Goal: Task Accomplishment & Management: Use online tool/utility

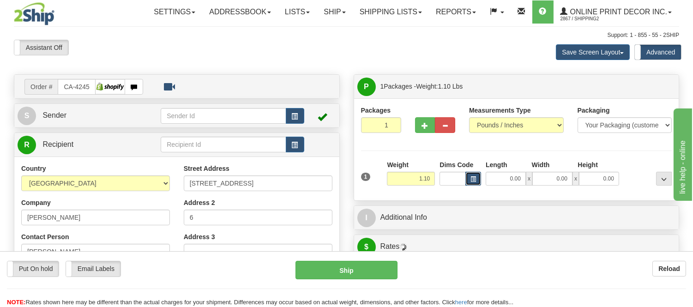
click at [472, 177] on span "button" at bounding box center [474, 179] width 6 height 5
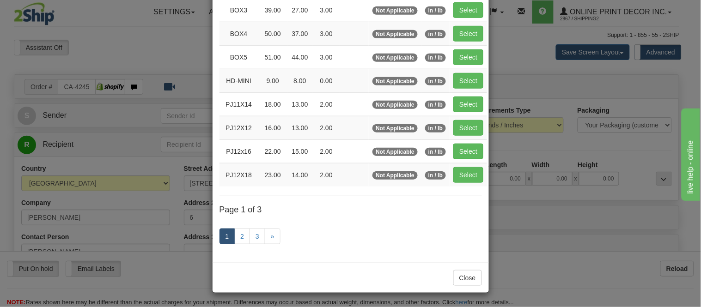
scroll to position [155, 0]
click at [238, 237] on link "2" at bounding box center [242, 237] width 16 height 16
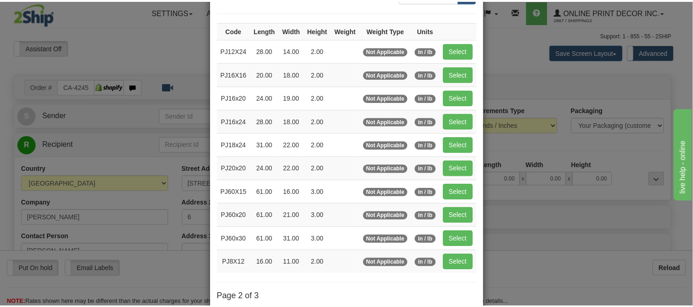
scroll to position [48, 0]
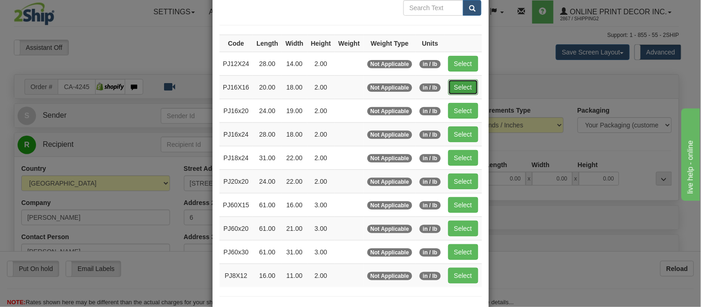
click at [453, 81] on button "Select" at bounding box center [463, 87] width 30 height 16
type input "PJ16X16"
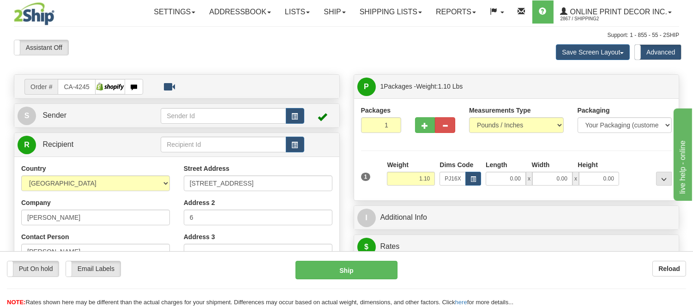
type input "20.00"
type input "18.00"
type input "2.00"
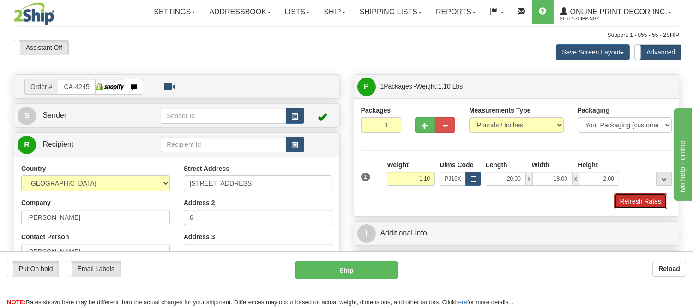
click at [633, 197] on button "Refresh Rates" at bounding box center [640, 202] width 53 height 16
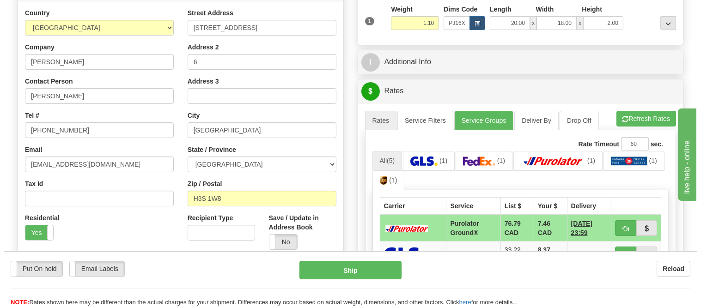
scroll to position [205, 0]
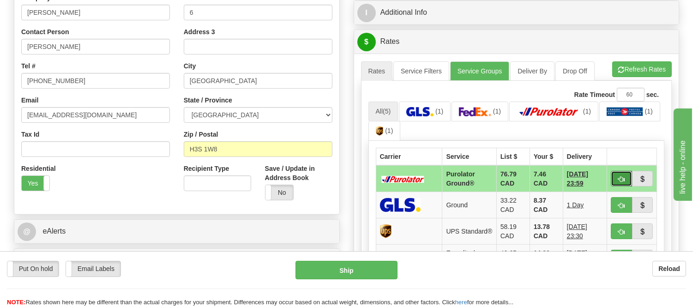
click at [627, 177] on button "button" at bounding box center [621, 179] width 21 height 16
type input "260"
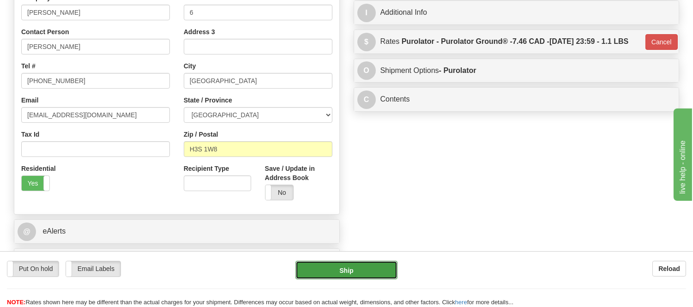
click at [372, 267] on button "Ship" at bounding box center [347, 270] width 102 height 18
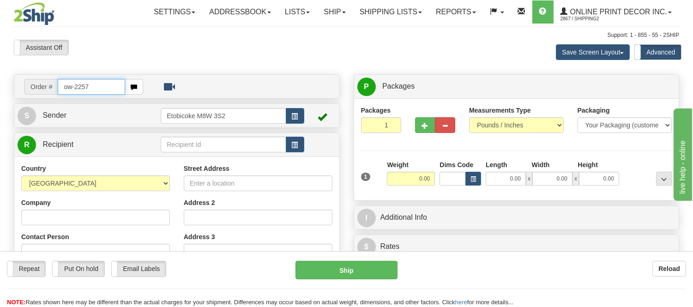
type input "ow-2257"
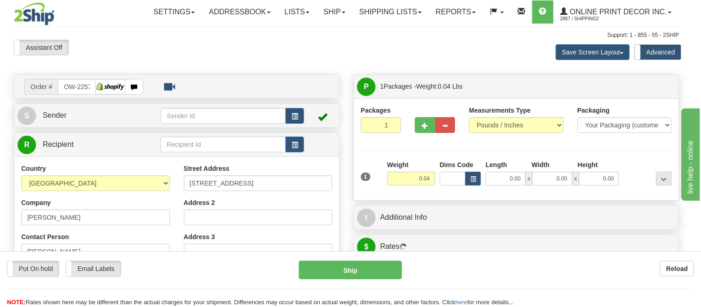
type input "KINGSTON"
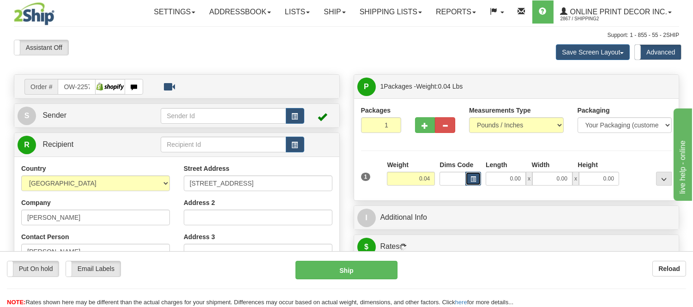
click at [472, 181] on span "button" at bounding box center [474, 179] width 6 height 5
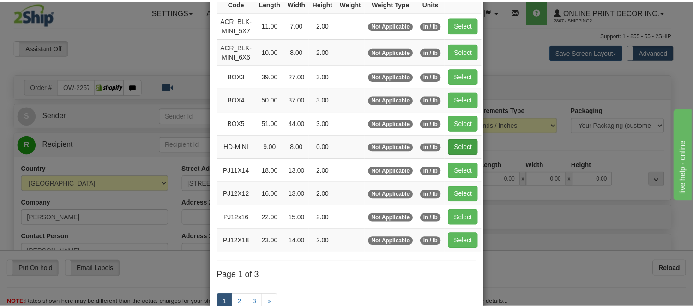
scroll to position [103, 0]
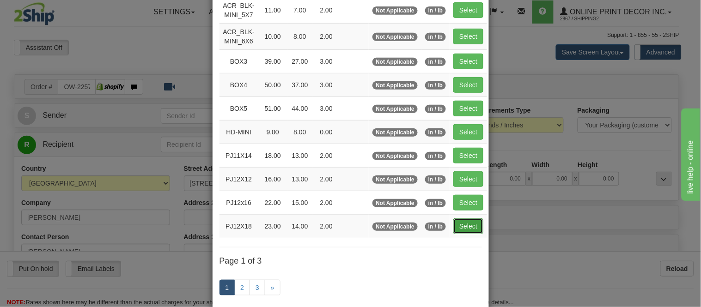
click at [461, 225] on button "Select" at bounding box center [468, 226] width 30 height 16
type input "PJ12X18"
type input "23.00"
type input "14.00"
type input "2.00"
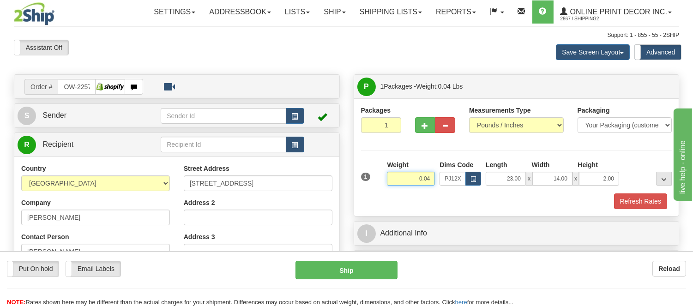
drag, startPoint x: 430, startPoint y: 181, endPoint x: 387, endPoint y: 188, distance: 44.3
click at [387, 188] on div "Weight 0.04" at bounding box center [411, 176] width 53 height 32
click button "Delete" at bounding box center [0, 0] width 0 height 0
type input "2.00"
click at [652, 202] on button "Refresh Rates" at bounding box center [640, 202] width 53 height 16
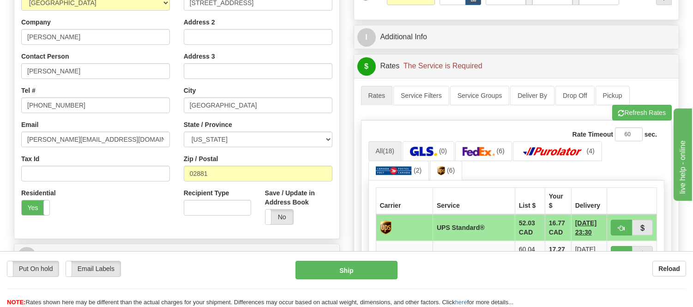
scroll to position [205, 0]
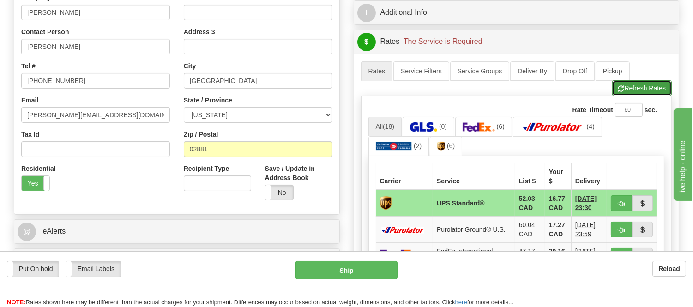
click at [635, 95] on button "Refresh Rates" at bounding box center [642, 88] width 60 height 16
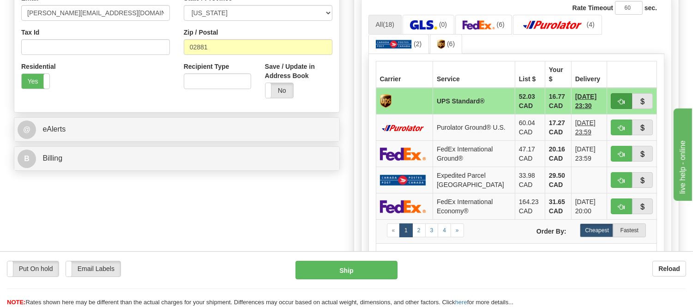
scroll to position [308, 0]
click at [623, 151] on span "button" at bounding box center [621, 154] width 6 height 6
type input "92"
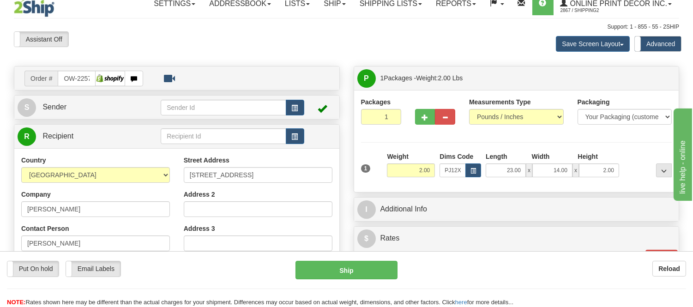
scroll to position [0, 0]
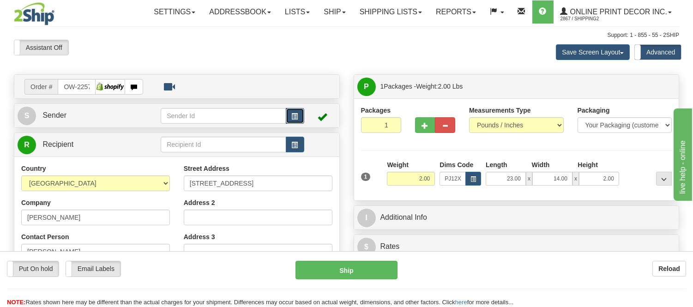
click at [299, 113] on button "button" at bounding box center [295, 116] width 18 height 16
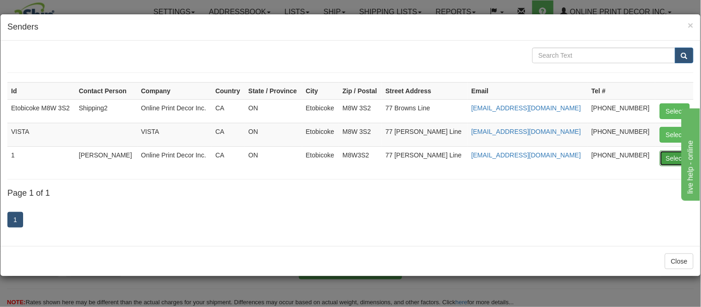
click at [668, 159] on button "Select" at bounding box center [674, 159] width 30 height 16
type input "1"
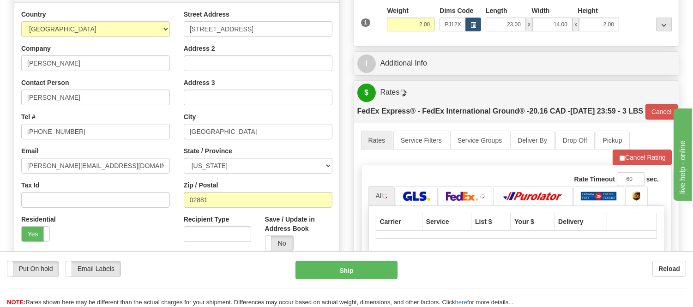
scroll to position [308, 0]
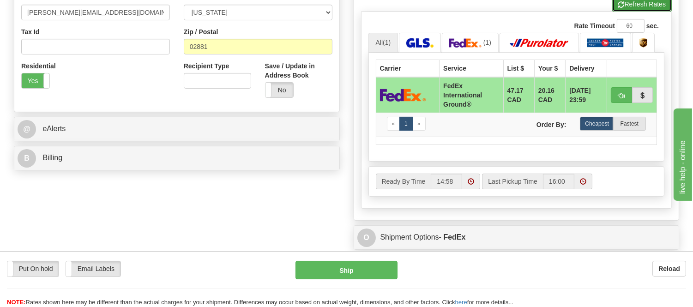
click at [647, 12] on button "Refresh Rates" at bounding box center [642, 4] width 60 height 16
type input "92"
click at [617, 103] on button "button" at bounding box center [621, 95] width 21 height 16
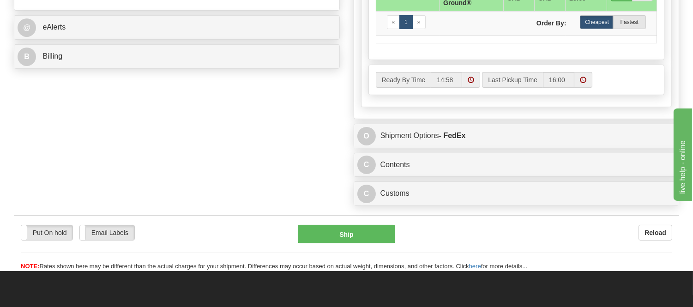
scroll to position [410, 0]
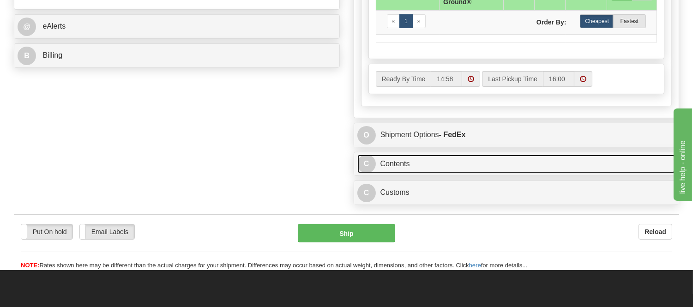
click at [471, 174] on link "C Contents" at bounding box center [516, 164] width 319 height 19
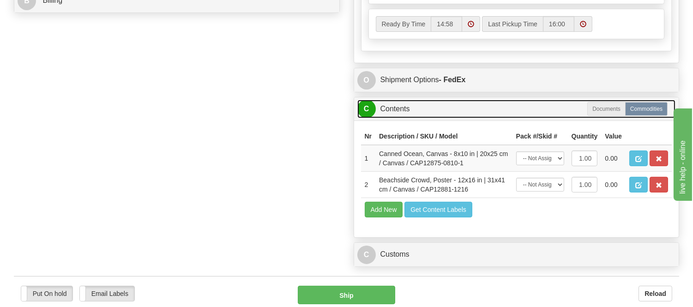
scroll to position [564, 0]
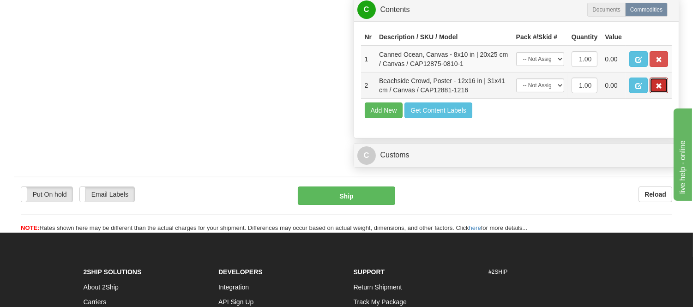
click at [658, 93] on button "button" at bounding box center [659, 86] width 18 height 16
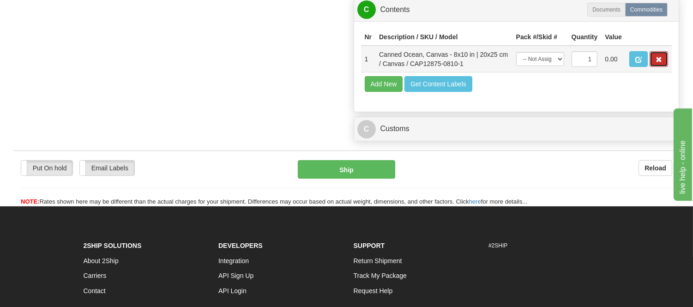
click at [665, 67] on button "button" at bounding box center [659, 59] width 18 height 16
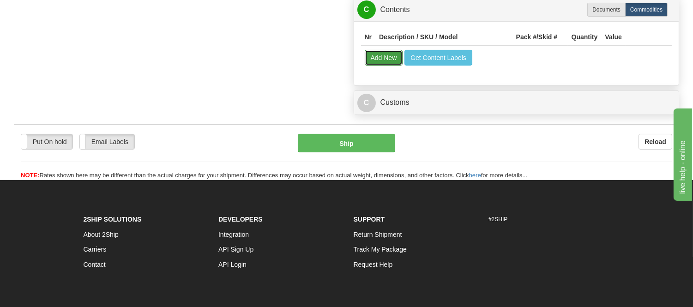
click at [389, 66] on button "Add New" at bounding box center [384, 58] width 38 height 16
select select
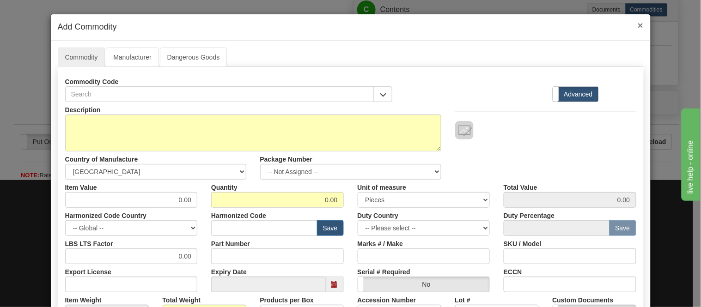
click at [637, 24] on span "×" at bounding box center [640, 25] width 6 height 11
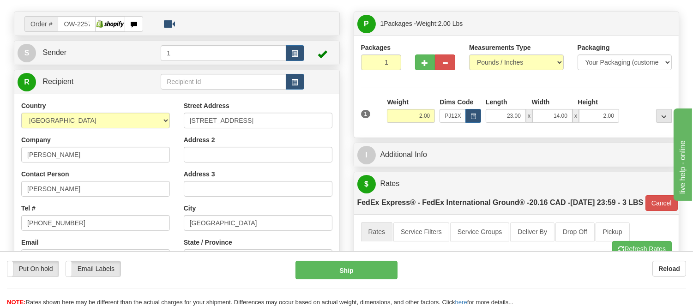
scroll to position [51, 0]
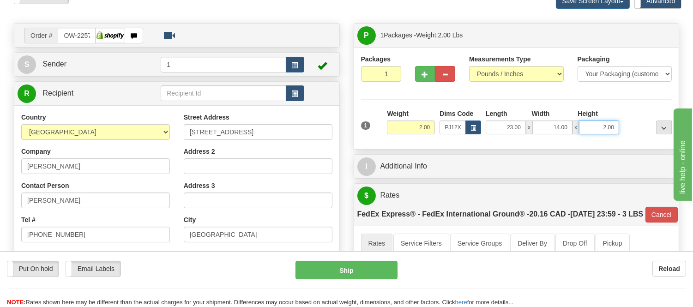
drag, startPoint x: 616, startPoint y: 127, endPoint x: 584, endPoint y: 124, distance: 31.5
click at [584, 124] on input "2.00" at bounding box center [599, 128] width 40 height 14
click button "Delete" at bounding box center [0, 0] width 0 height 0
type input "4.00"
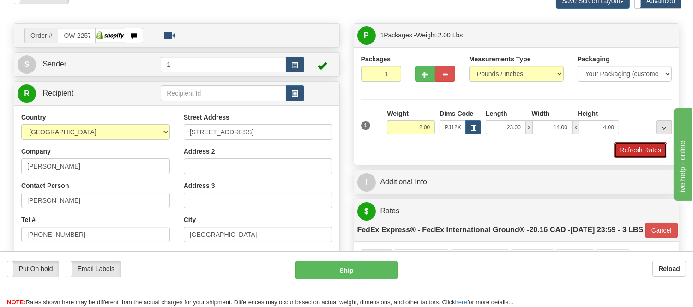
click at [641, 154] on button "Refresh Rates" at bounding box center [640, 150] width 53 height 16
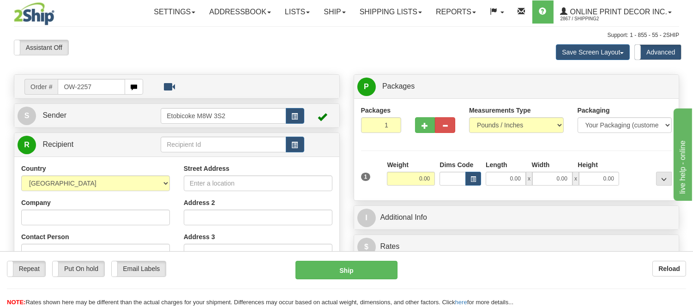
drag, startPoint x: 112, startPoint y: 89, endPoint x: 29, endPoint y: 90, distance: 83.1
click at [29, 90] on div "Order # OW-2257" at bounding box center [83, 87] width 119 height 16
type input "ow-2257"
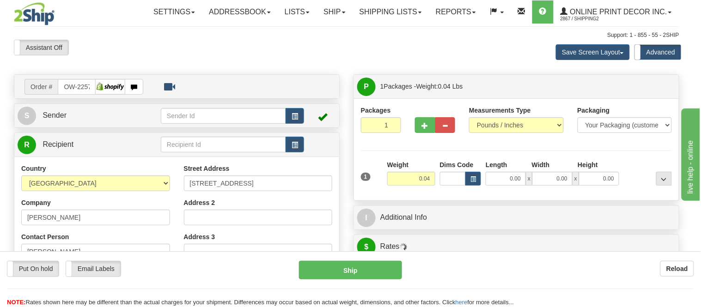
type input "KINGSTON"
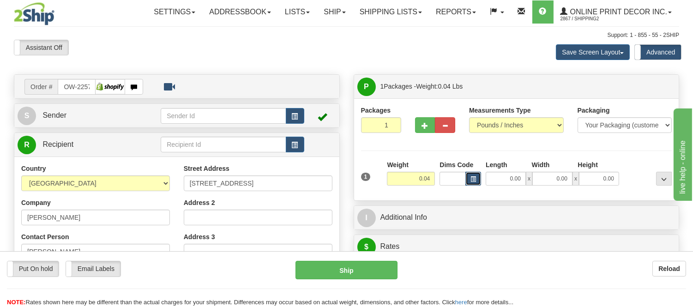
click at [477, 180] on button "button" at bounding box center [474, 179] width 16 height 14
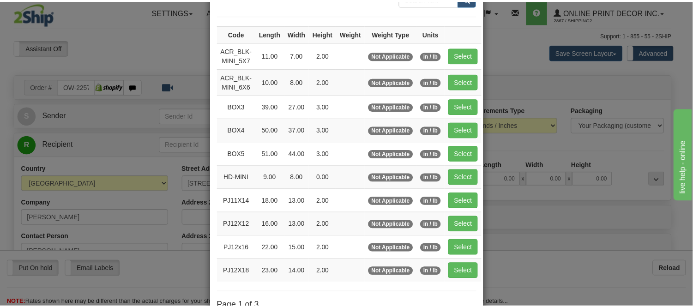
scroll to position [103, 0]
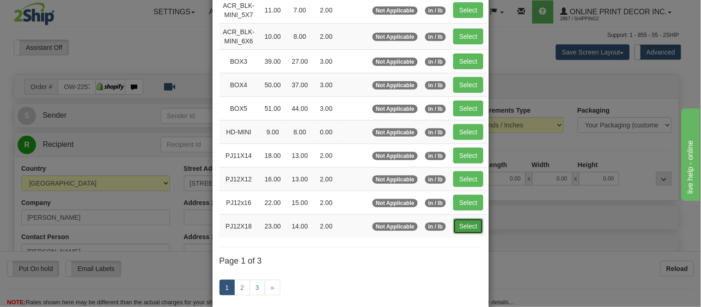
click at [462, 224] on button "Select" at bounding box center [468, 226] width 30 height 16
type input "PJ12X18"
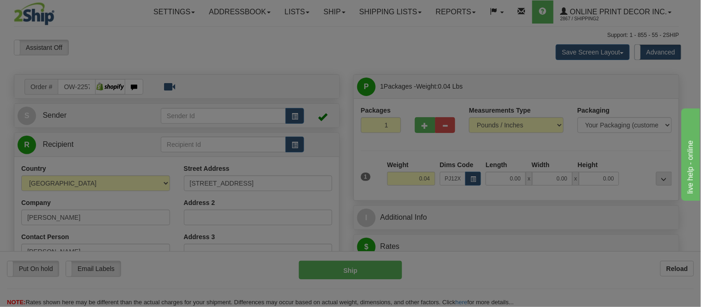
type input "23.00"
type input "14.00"
type input "2.00"
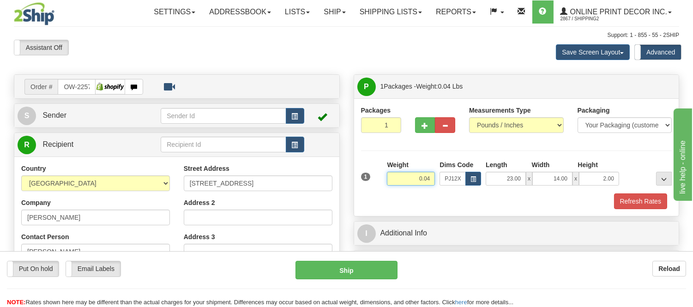
drag, startPoint x: 432, startPoint y: 178, endPoint x: 403, endPoint y: 189, distance: 31.3
click at [403, 189] on div "Weight 0.04" at bounding box center [411, 176] width 53 height 32
type input "2.10"
drag, startPoint x: 619, startPoint y: 177, endPoint x: 598, endPoint y: 180, distance: 21.5
click at [598, 180] on div "23.00 x 14.00 x 2.00" at bounding box center [553, 179] width 138 height 14
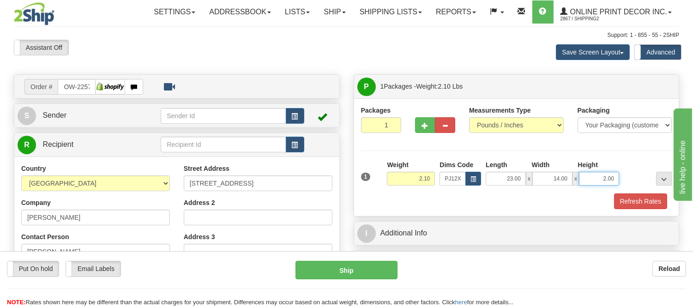
drag, startPoint x: 614, startPoint y: 174, endPoint x: 594, endPoint y: 178, distance: 20.2
click at [594, 178] on input "2.00" at bounding box center [599, 179] width 40 height 14
click button "Delete" at bounding box center [0, 0] width 0 height 0
type input "4.00"
click at [629, 197] on button "Refresh Rates" at bounding box center [640, 202] width 53 height 16
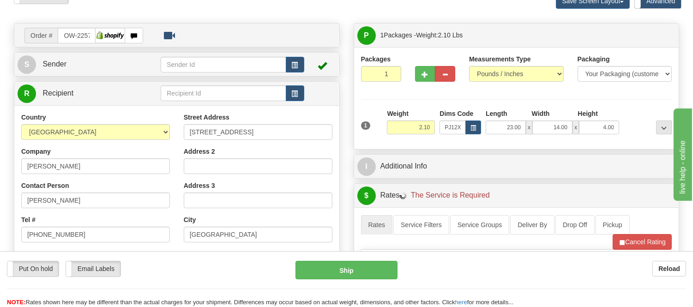
scroll to position [154, 0]
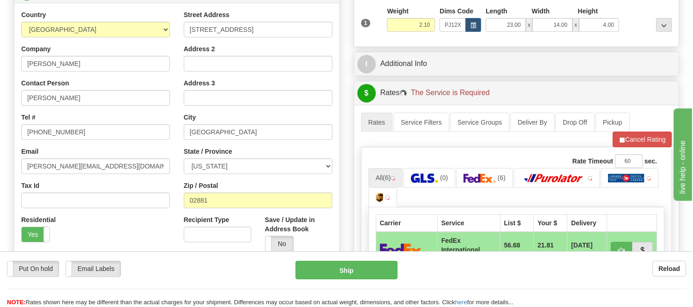
click at [651, 130] on ul "Rates Service Filters Service Groups Deliver By Drop Off Pickup Refresh Rates C…" at bounding box center [516, 130] width 311 height 35
click at [652, 135] on button "Cancel Rating" at bounding box center [642, 140] width 59 height 16
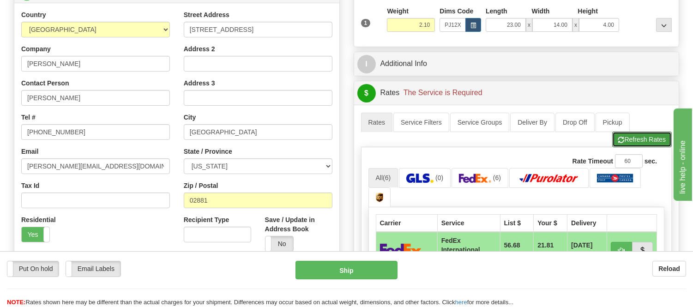
click at [652, 135] on button "Refresh Rates" at bounding box center [642, 140] width 60 height 16
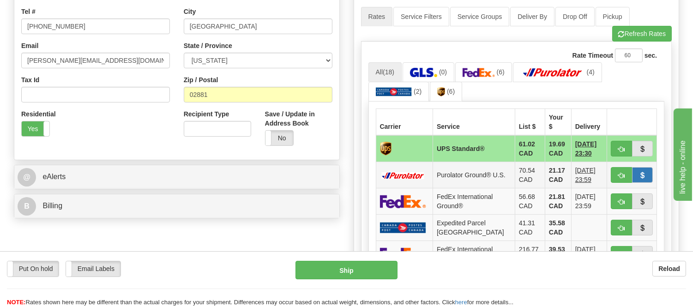
scroll to position [359, 0]
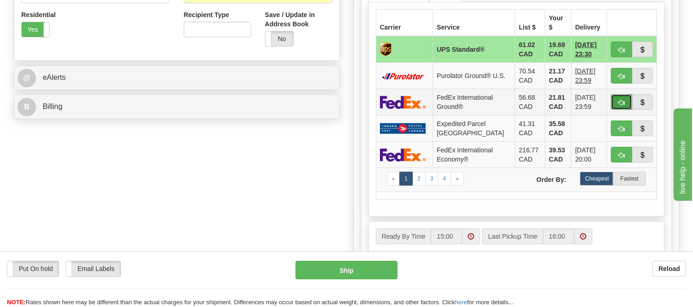
click at [626, 98] on button "button" at bounding box center [621, 102] width 21 height 16
type input "92"
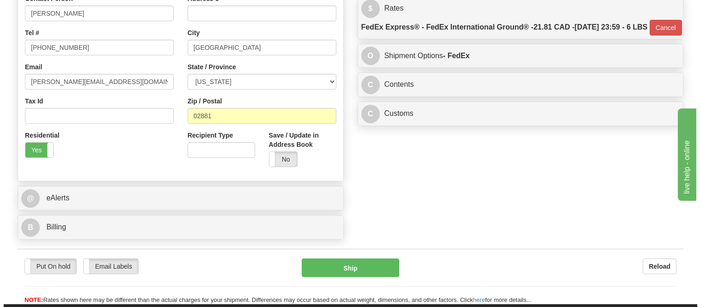
scroll to position [256, 0]
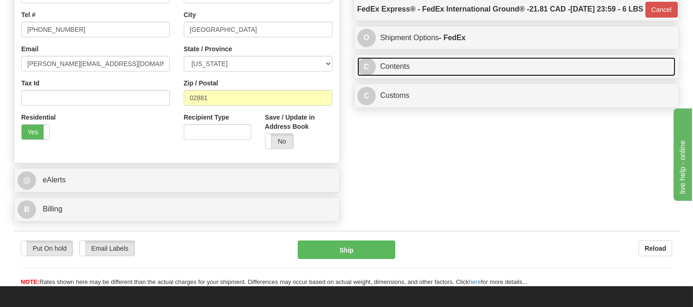
click at [482, 76] on link "C Contents" at bounding box center [516, 66] width 319 height 19
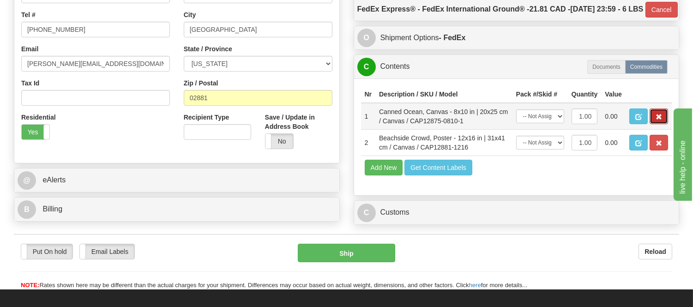
click at [665, 124] on button "button" at bounding box center [659, 117] width 18 height 16
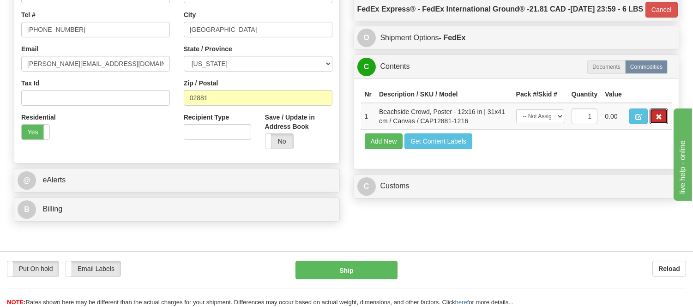
click at [665, 124] on button "button" at bounding box center [659, 117] width 18 height 16
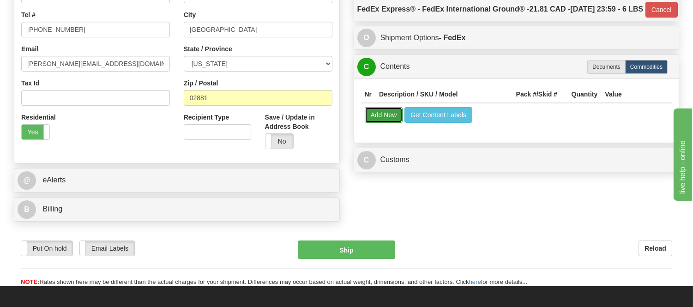
click at [387, 123] on button "Add New" at bounding box center [384, 115] width 38 height 16
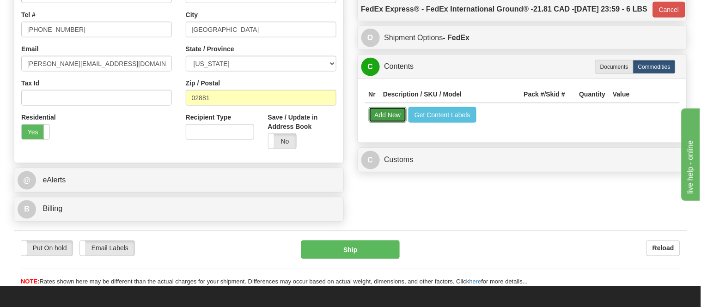
select select
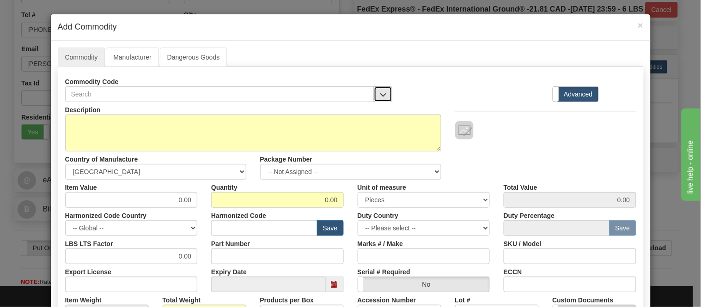
click at [380, 97] on span "button" at bounding box center [383, 95] width 6 height 6
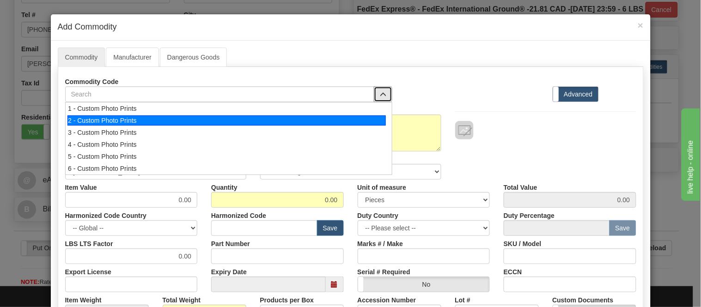
click at [372, 118] on div "2 - Custom Photo Prints" at bounding box center [226, 120] width 318 height 10
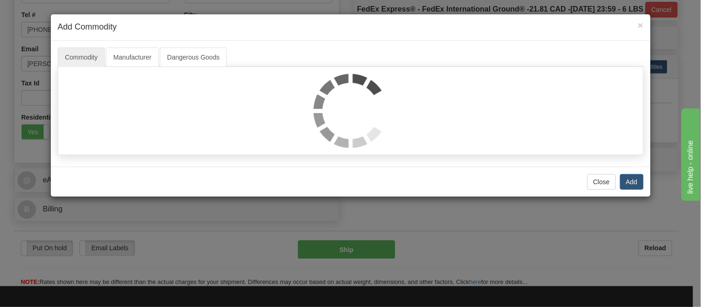
select select "1"
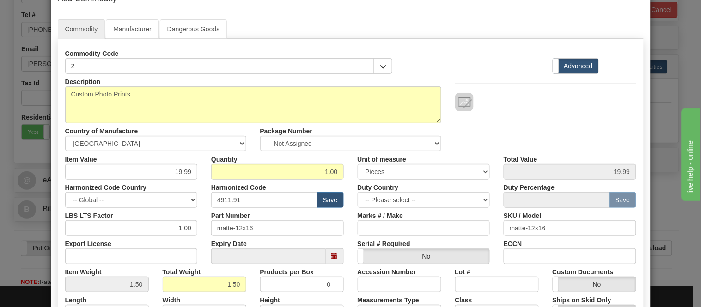
scroll to position [51, 0]
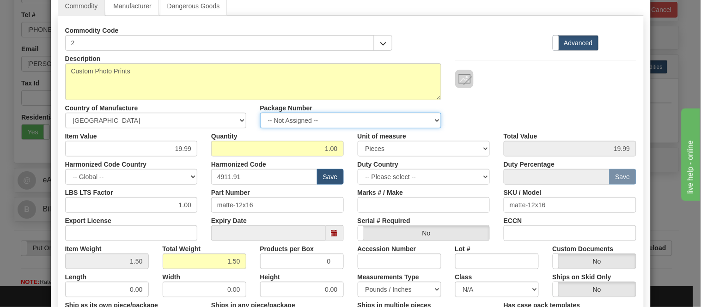
click at [356, 118] on select "-- Not Assigned -- Item 1" at bounding box center [350, 121] width 181 height 16
select select "0"
click at [260, 113] on select "-- Not Assigned -- Item 1" at bounding box center [350, 121] width 181 height 16
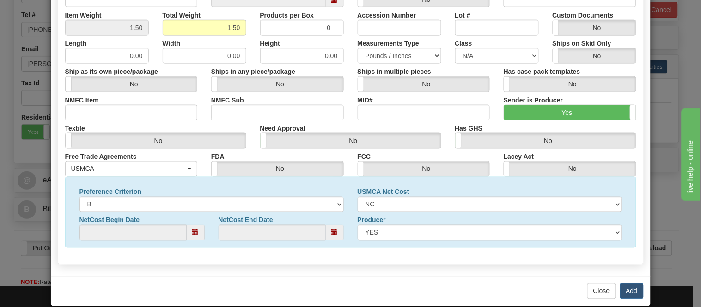
scroll to position [298, 0]
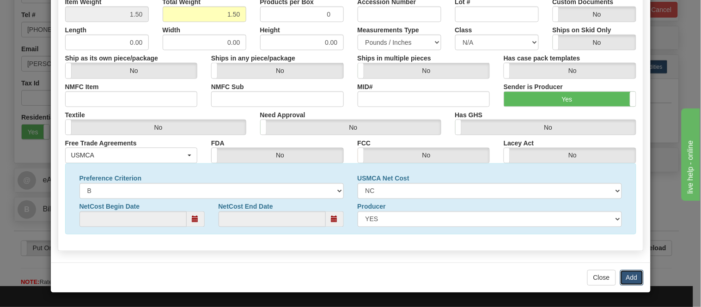
click at [627, 274] on button "Add" at bounding box center [632, 278] width 24 height 16
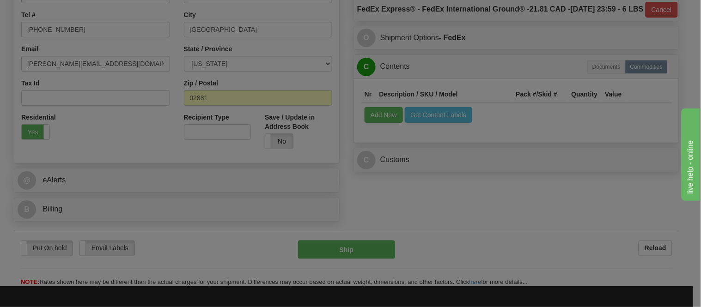
scroll to position [0, 0]
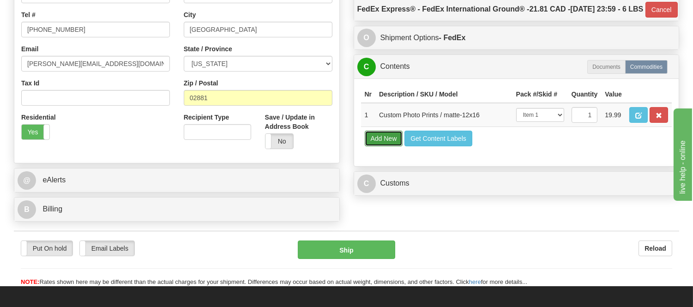
click at [389, 146] on button "Add New" at bounding box center [384, 139] width 38 height 16
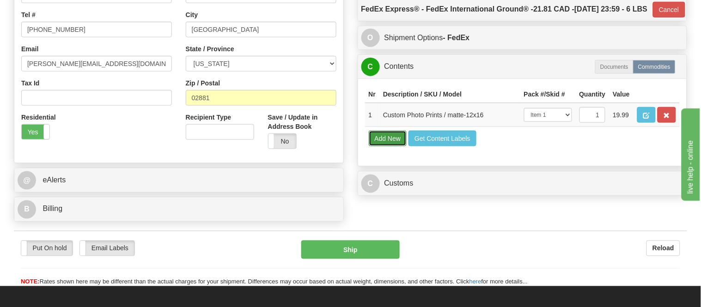
select select
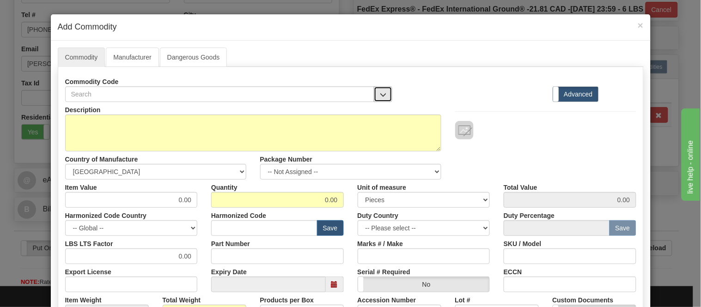
click at [386, 93] on button "button" at bounding box center [383, 94] width 18 height 16
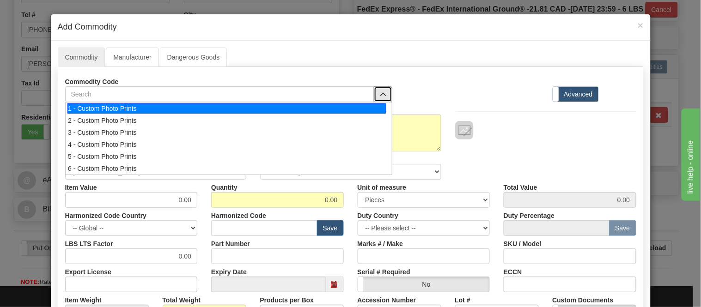
click at [379, 108] on div "1 - Custom Photo Prints" at bounding box center [226, 108] width 318 height 10
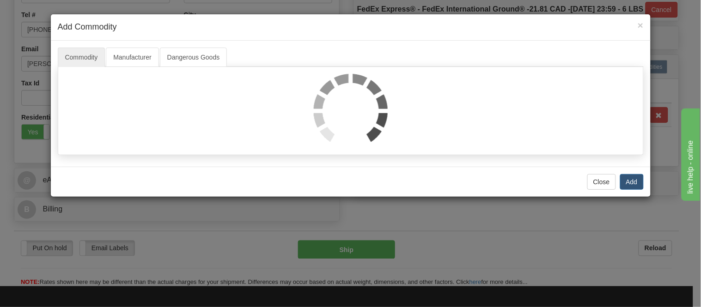
select select "1"
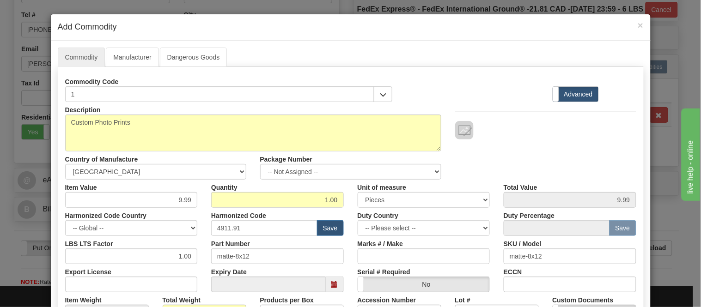
click at [335, 180] on div "Quantity 1.00" at bounding box center [277, 194] width 146 height 28
click at [339, 169] on select "-- Not Assigned -- Item 1" at bounding box center [350, 172] width 181 height 16
select select "0"
click at [260, 164] on select "-- Not Assigned -- Item 1" at bounding box center [350, 172] width 181 height 16
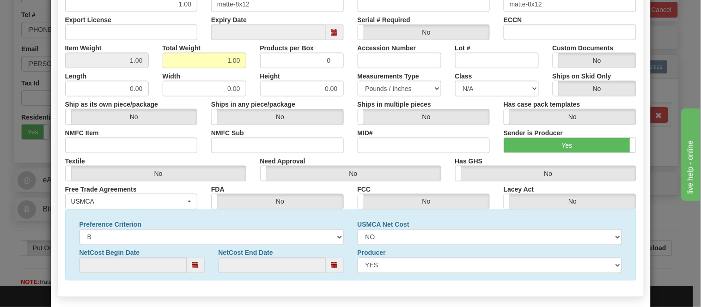
scroll to position [298, 0]
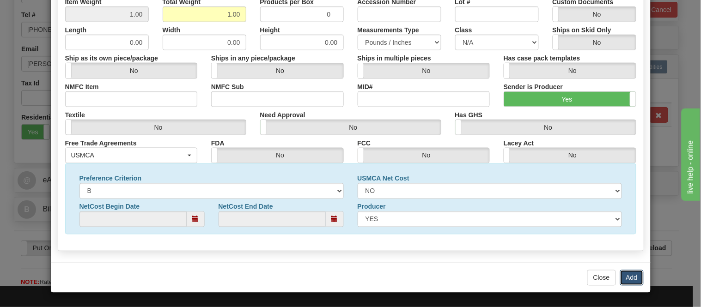
click at [628, 278] on button "Add" at bounding box center [632, 278] width 24 height 16
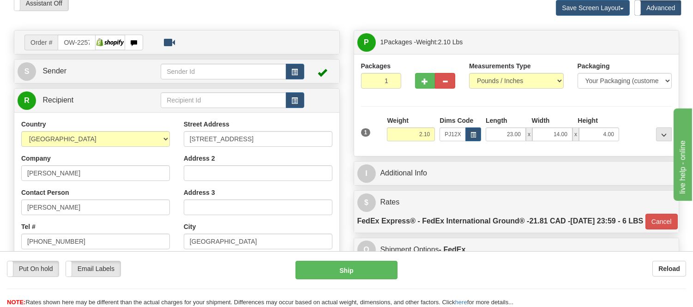
scroll to position [0, 0]
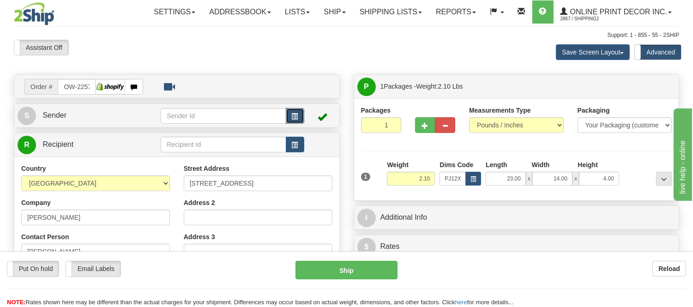
click at [296, 118] on span "button" at bounding box center [295, 117] width 6 height 6
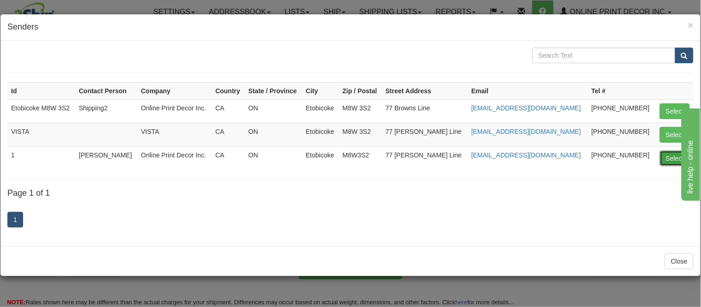
click at [660, 162] on button "Select" at bounding box center [674, 159] width 30 height 16
type input "1"
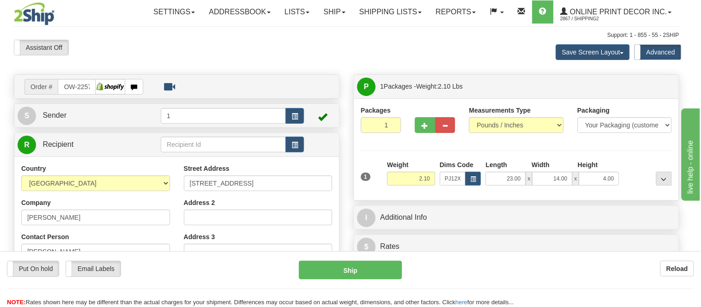
type input "92"
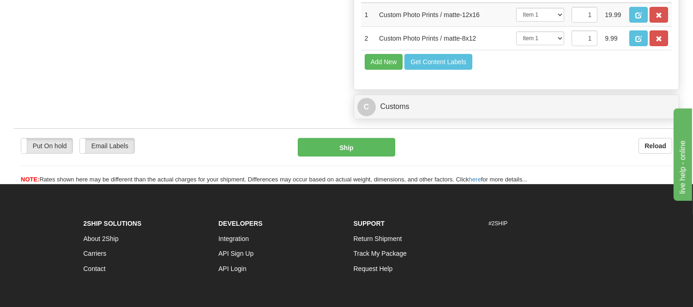
scroll to position [667, 0]
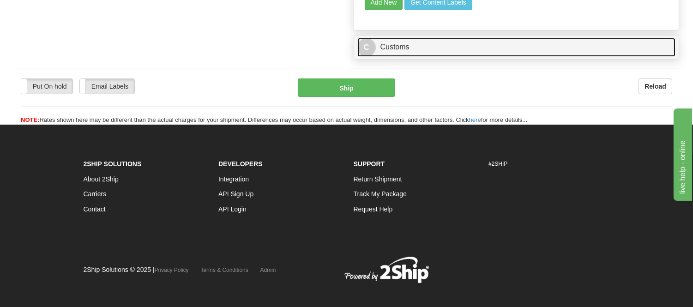
click at [416, 57] on link "C Customs" at bounding box center [516, 47] width 319 height 19
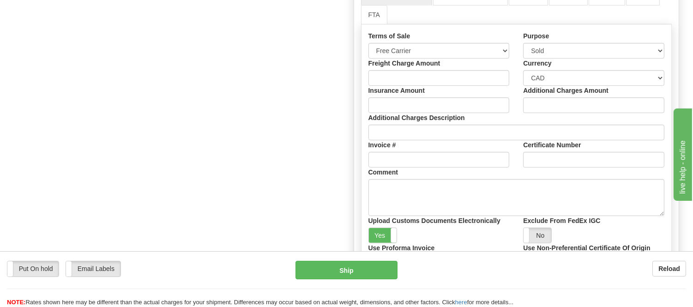
scroll to position [769, 0]
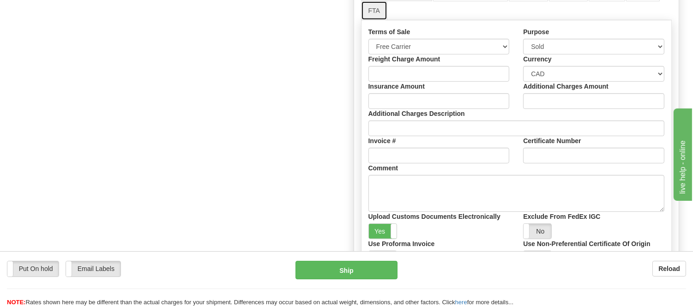
click at [380, 20] on link "FTA" at bounding box center [374, 10] width 26 height 19
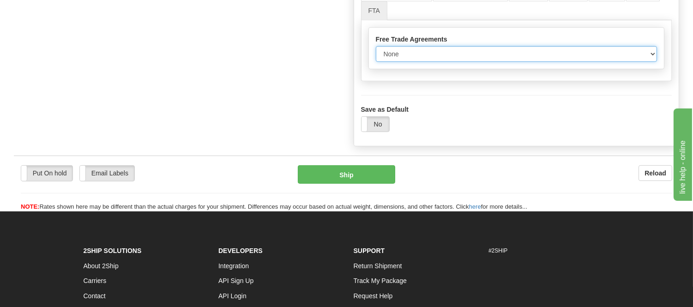
click at [393, 62] on select "None Other USMCA CETA CUKTCA" at bounding box center [517, 54] width 282 height 16
select select "1"
click at [376, 62] on select "None Other USMCA CETA CUKTCA" at bounding box center [517, 54] width 282 height 16
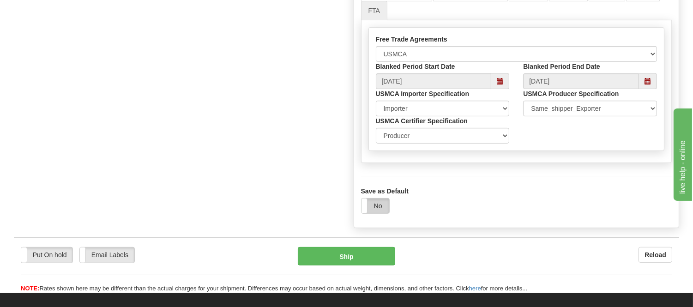
click at [372, 213] on label "No" at bounding box center [376, 206] width 28 height 15
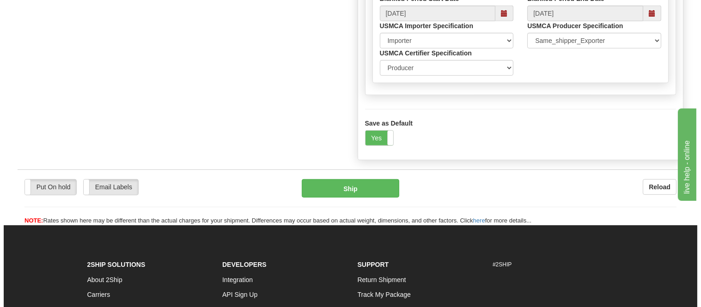
scroll to position [872, 0]
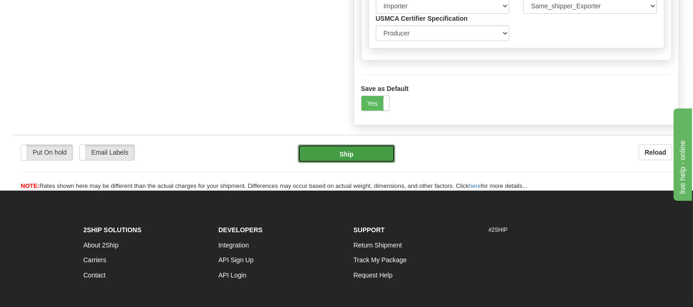
click at [375, 163] on button "Ship" at bounding box center [346, 154] width 97 height 18
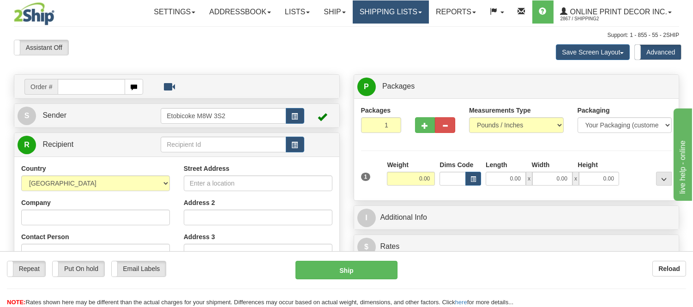
click at [374, 6] on link "Shipping lists" at bounding box center [391, 11] width 76 height 23
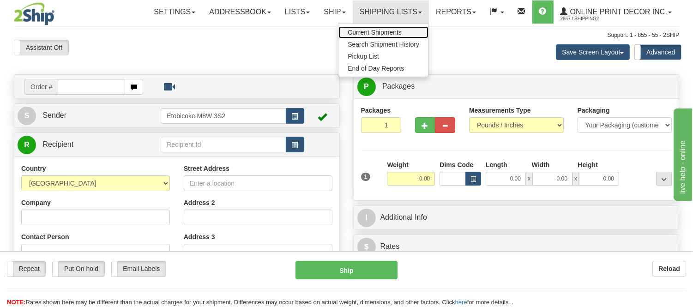
click at [353, 31] on span "Current Shipments" at bounding box center [375, 32] width 54 height 7
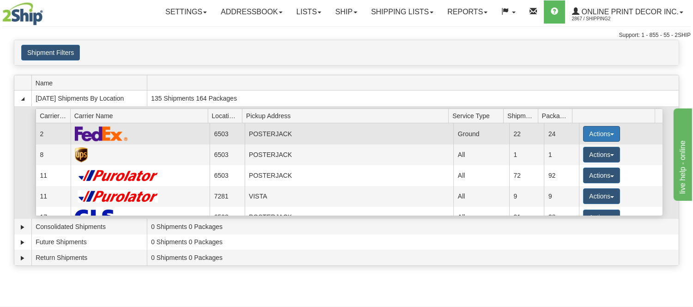
click at [592, 135] on button "Actions" at bounding box center [601, 134] width 37 height 16
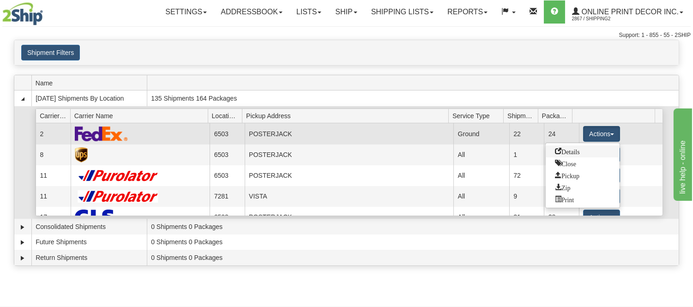
click at [575, 151] on span "Details" at bounding box center [567, 151] width 25 height 6
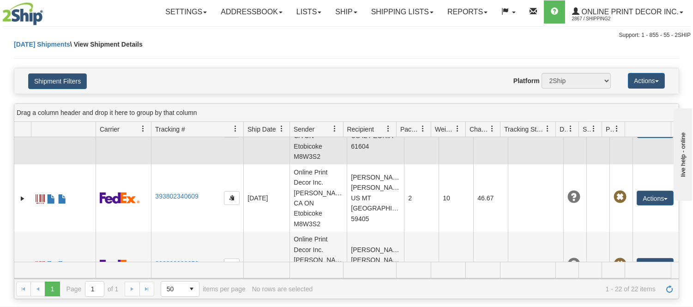
scroll to position [1188, 0]
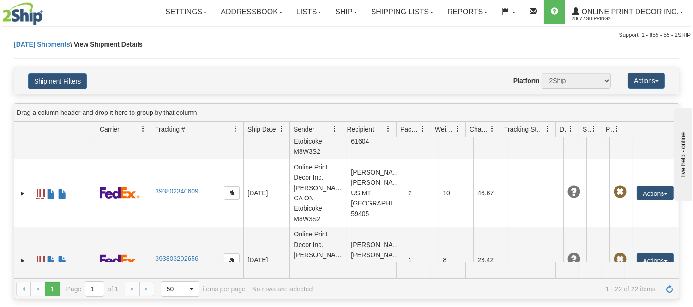
click at [345, 12] on link "Ship" at bounding box center [346, 11] width 36 height 23
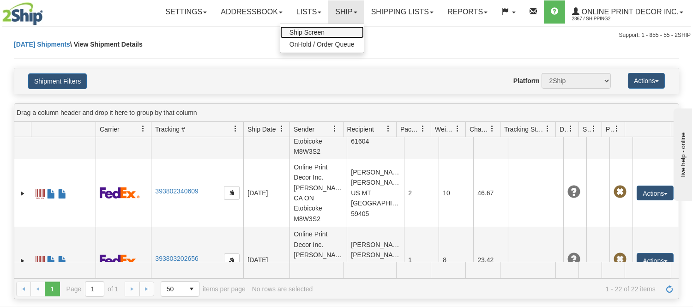
click at [330, 30] on link "Ship Screen" at bounding box center [322, 32] width 84 height 12
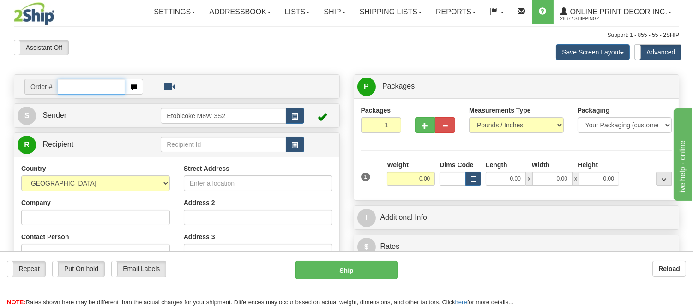
click at [112, 85] on input "text" at bounding box center [91, 87] width 67 height 16
type input "ow-2251"
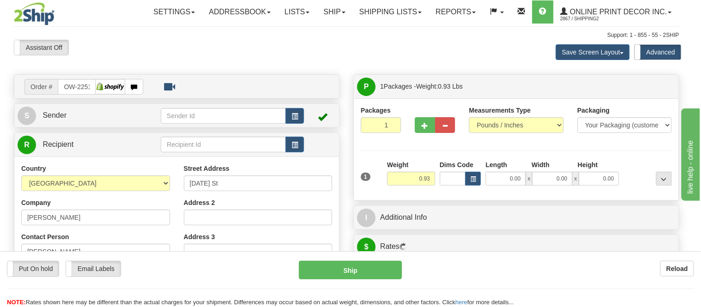
type input "WEST BOYLSTON"
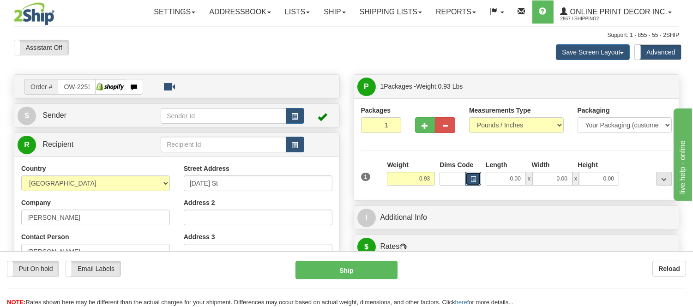
click at [476, 183] on button "button" at bounding box center [474, 179] width 16 height 14
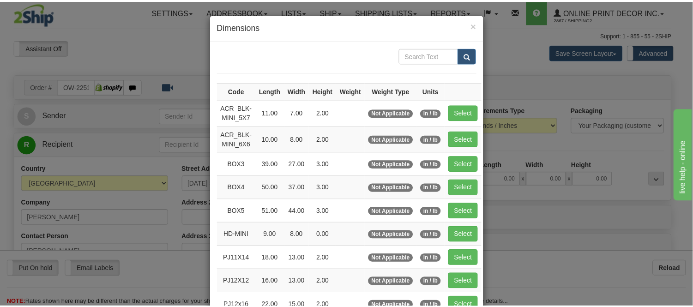
scroll to position [103, 0]
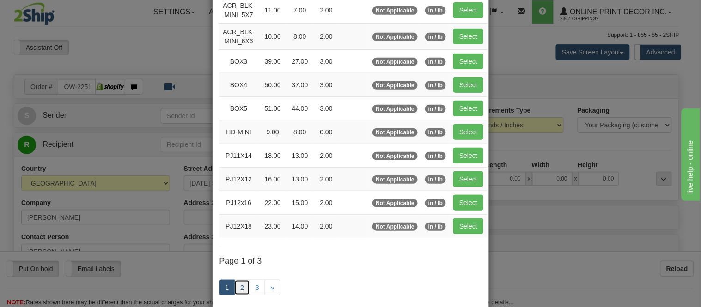
click at [238, 291] on link "2" at bounding box center [242, 288] width 16 height 16
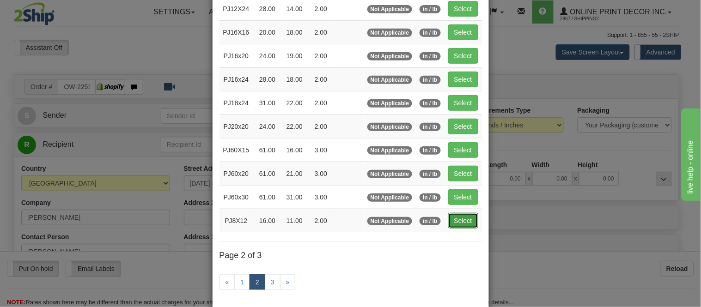
click at [467, 219] on button "Select" at bounding box center [463, 221] width 30 height 16
type input "PJ8X12"
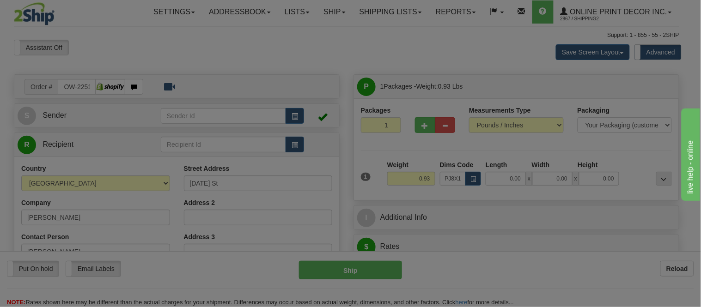
type input "16.00"
type input "11.00"
type input "2.00"
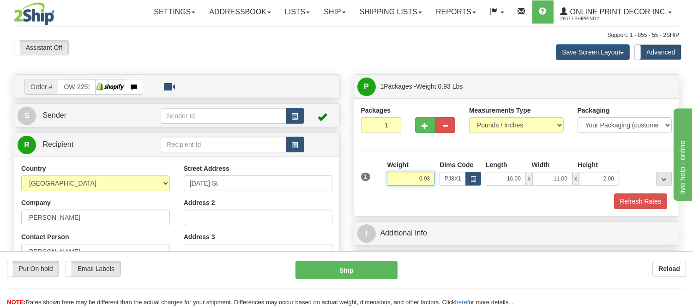
drag, startPoint x: 432, startPoint y: 179, endPoint x: 369, endPoint y: 188, distance: 64.5
click at [369, 188] on div "1 Weight 0.93 Dims Code x x" at bounding box center [517, 176] width 316 height 33
type input "2"
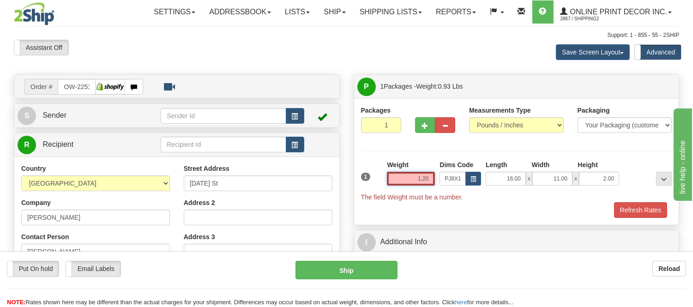
click at [426, 177] on input "1,20" at bounding box center [411, 179] width 48 height 14
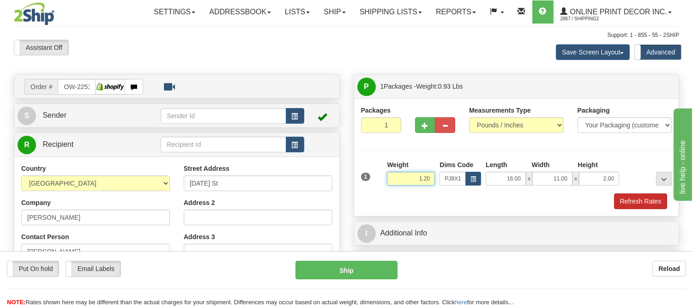
type input "1.20"
click at [634, 208] on button "Refresh Rates" at bounding box center [640, 202] width 53 height 16
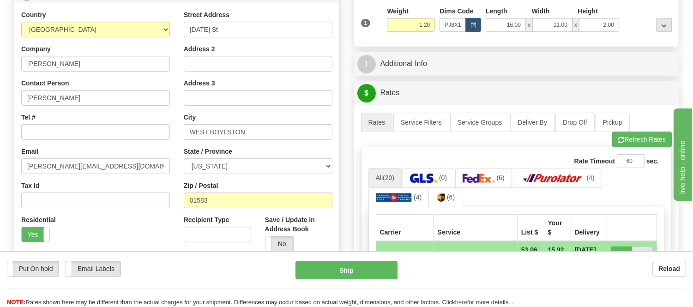
scroll to position [205, 0]
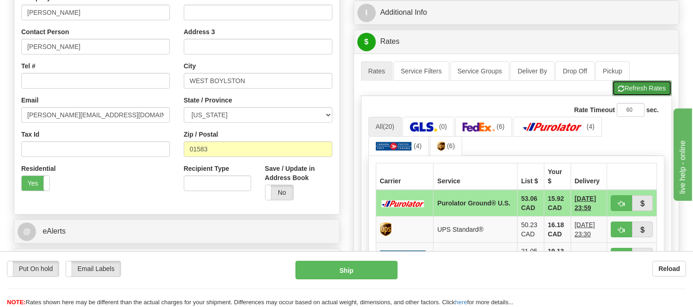
click at [634, 85] on button "Refresh Rates" at bounding box center [642, 88] width 60 height 16
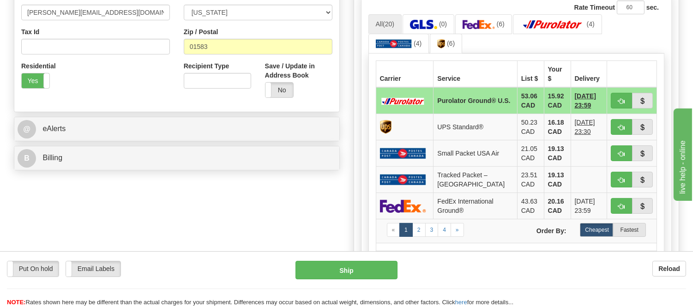
scroll to position [359, 0]
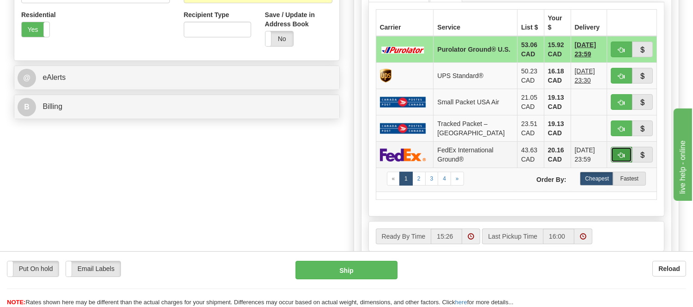
click at [622, 154] on button "button" at bounding box center [621, 155] width 21 height 16
type input "92"
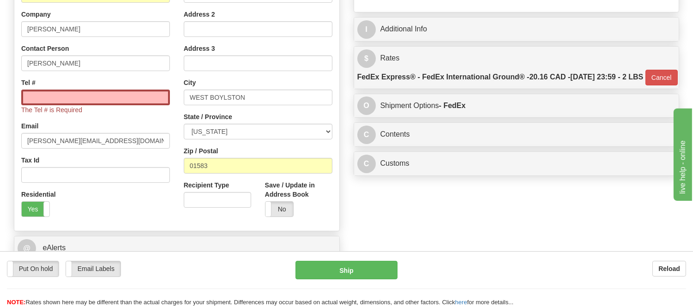
scroll to position [163, 0]
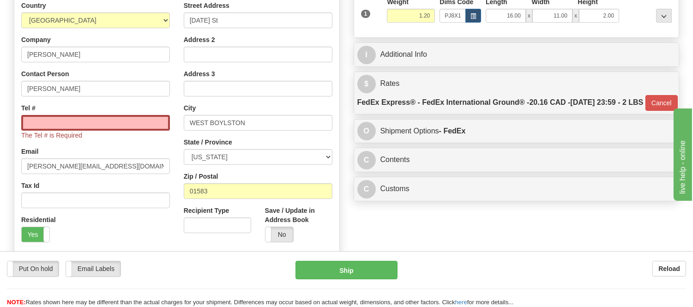
click at [125, 114] on div "Tel # The Tel # is Required" at bounding box center [95, 121] width 149 height 36
click at [126, 122] on input "Tel #" at bounding box center [95, 123] width 149 height 16
type input "[PHONE_NUMBER]"
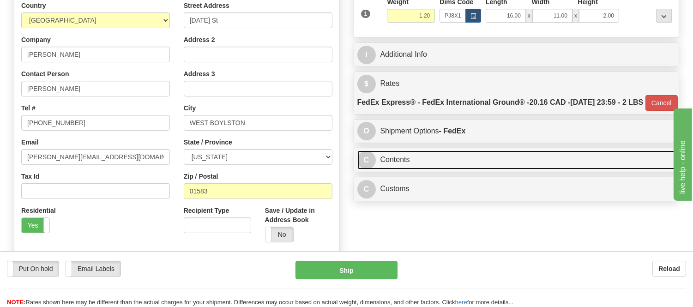
click at [426, 169] on link "C Contents" at bounding box center [516, 160] width 319 height 19
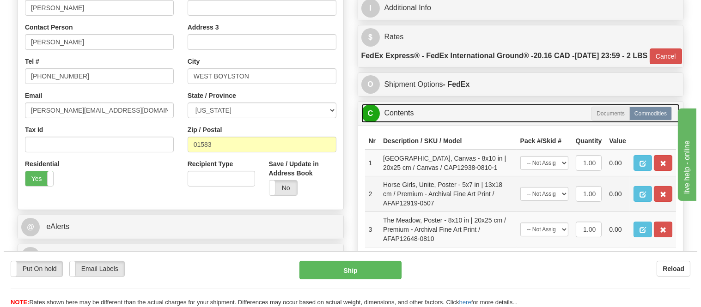
scroll to position [266, 0]
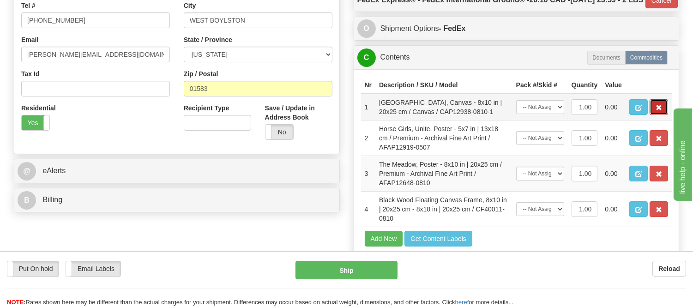
click at [662, 111] on span "button" at bounding box center [659, 108] width 6 height 6
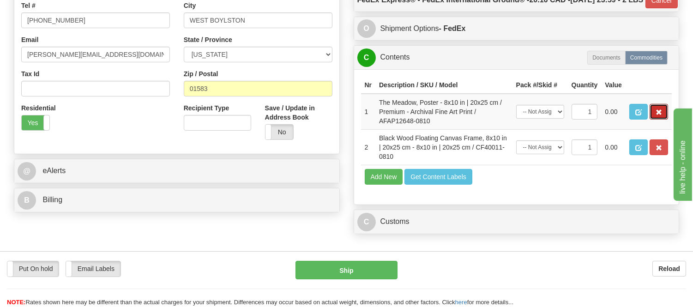
click at [662, 115] on span "button" at bounding box center [659, 112] width 6 height 6
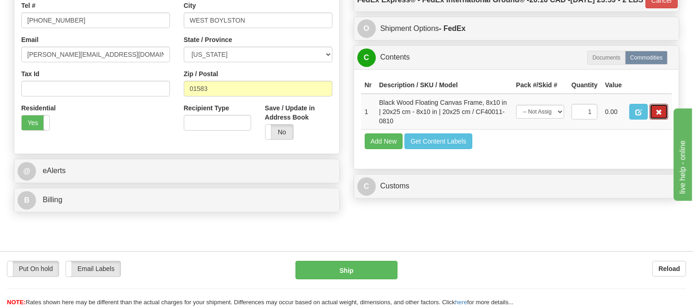
click at [662, 115] on span "button" at bounding box center [659, 112] width 6 height 6
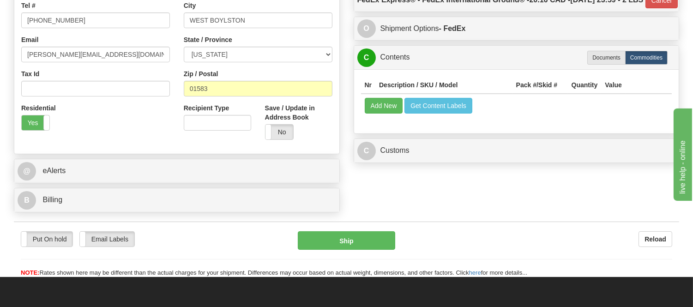
click at [658, 133] on div "Nr Description / SKU / Model Pack #/Skid # Quantity Value Add New Get Content L…" at bounding box center [516, 101] width 325 height 64
click at [376, 114] on button "Add New" at bounding box center [384, 106] width 38 height 16
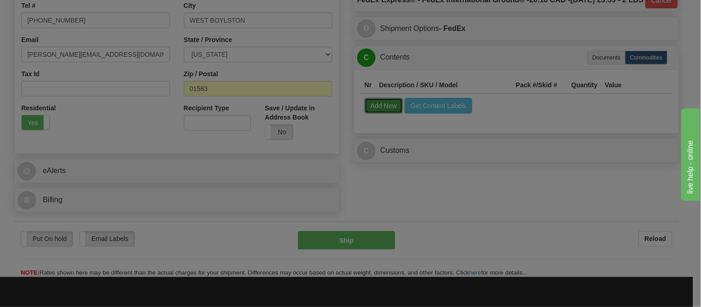
select select
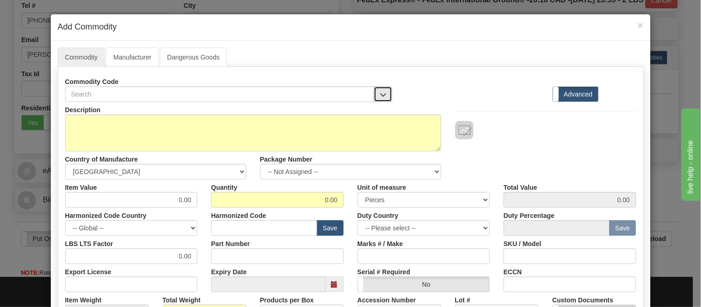
click at [380, 92] on span "button" at bounding box center [383, 95] width 6 height 6
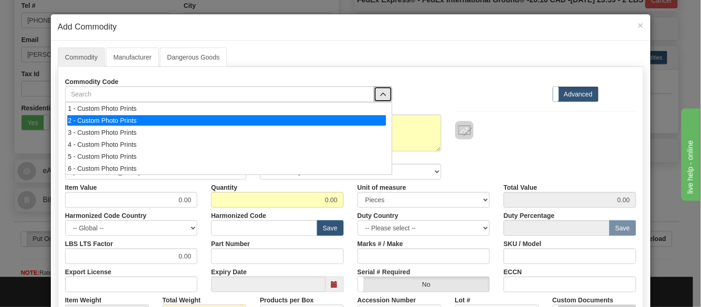
click at [363, 124] on div "2 - Custom Photo Prints" at bounding box center [226, 120] width 318 height 10
select select "1"
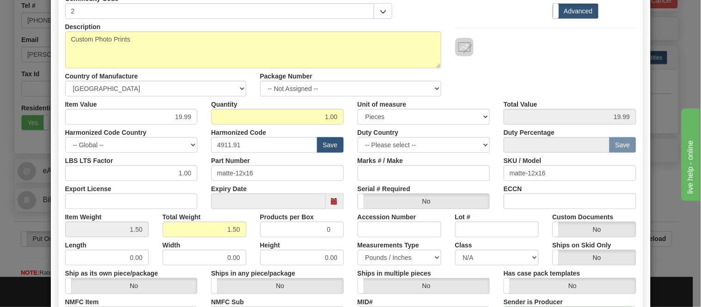
scroll to position [103, 0]
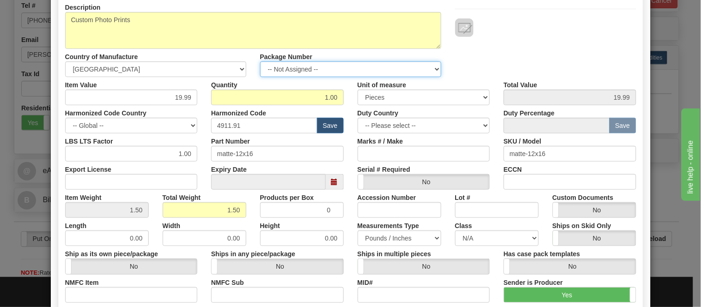
click at [292, 70] on select "-- Not Assigned -- Item 1" at bounding box center [350, 69] width 181 height 16
click at [260, 61] on select "-- Not Assigned -- Item 1" at bounding box center [350, 69] width 181 height 16
click at [305, 64] on select "-- Not Assigned -- Item 1" at bounding box center [350, 69] width 181 height 16
select select "0"
click at [260, 61] on select "-- Not Assigned -- Item 1" at bounding box center [350, 69] width 181 height 16
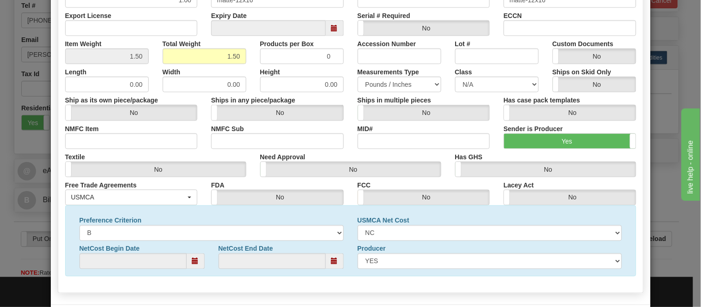
scroll to position [298, 0]
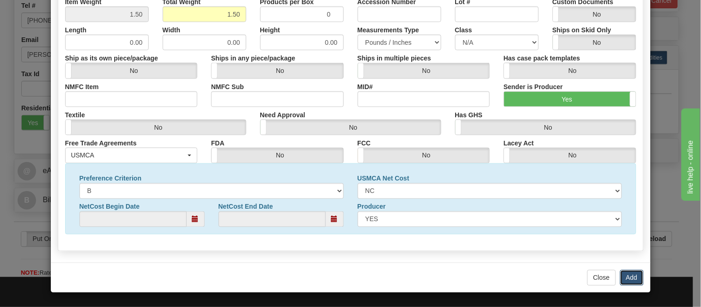
click at [635, 276] on button "Add" at bounding box center [632, 278] width 24 height 16
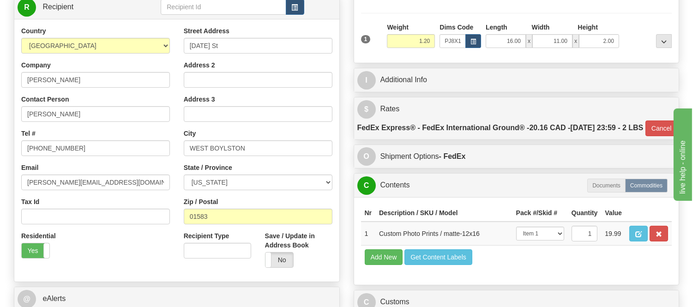
scroll to position [9, 0]
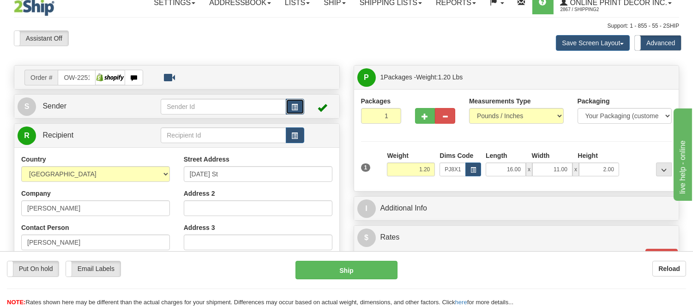
click at [288, 100] on button "button" at bounding box center [295, 107] width 18 height 16
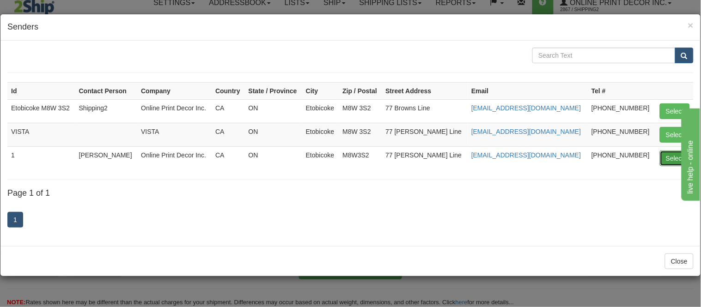
click at [659, 162] on button "Select" at bounding box center [674, 159] width 30 height 16
type input "1"
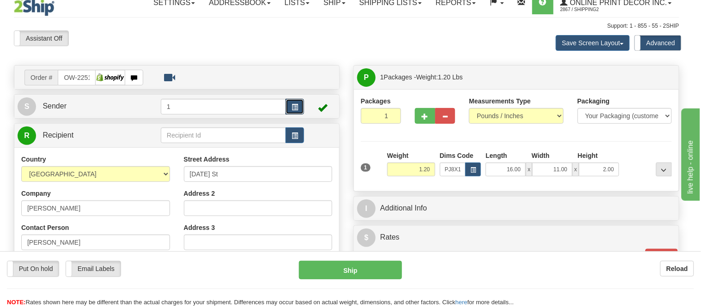
type input "92"
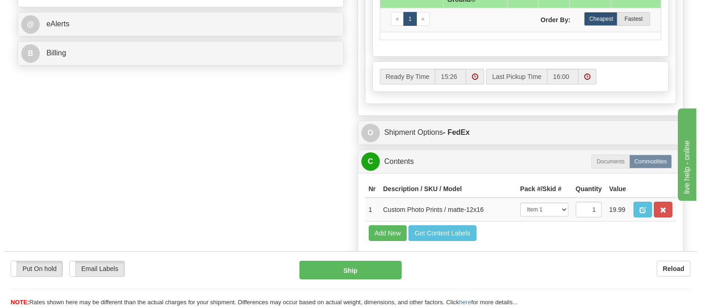
scroll to position [471, 0]
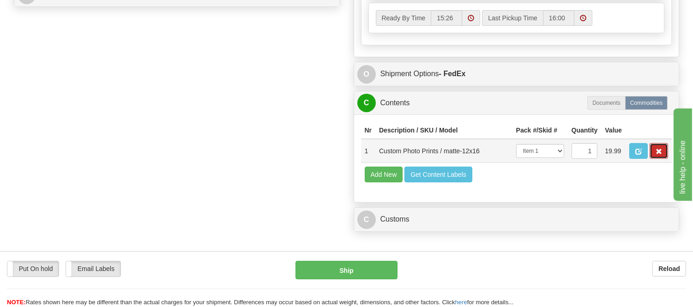
click at [664, 159] on button "button" at bounding box center [659, 151] width 18 height 16
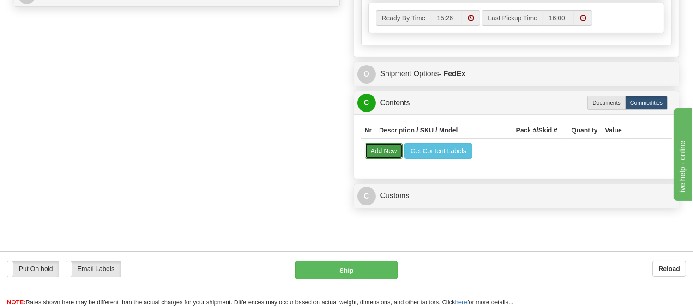
click at [370, 159] on button "Add New" at bounding box center [384, 151] width 38 height 16
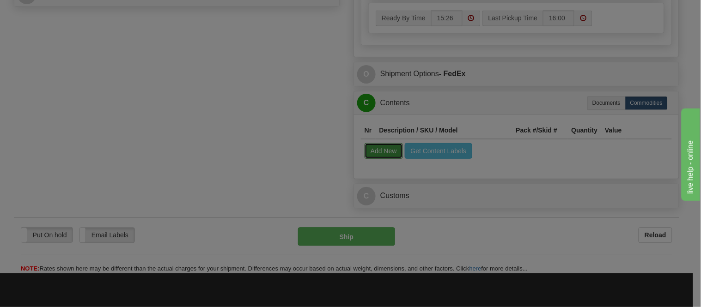
select select
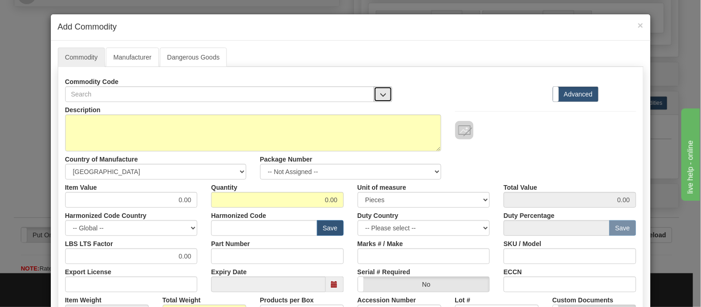
click at [380, 97] on span "button" at bounding box center [383, 95] width 6 height 6
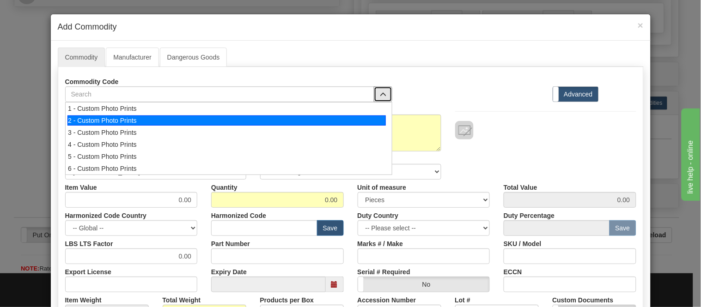
click at [370, 121] on div "2 - Custom Photo Prints" at bounding box center [226, 120] width 318 height 10
select select "1"
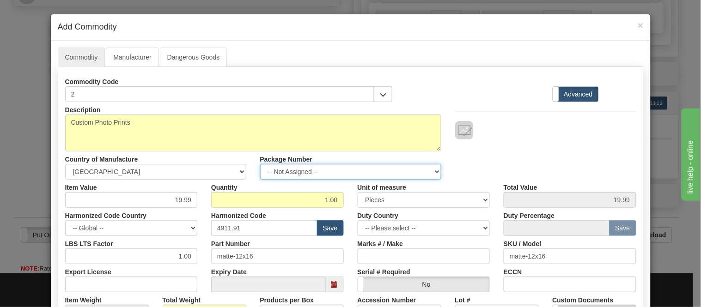
click at [311, 172] on select "-- Not Assigned -- Item 1" at bounding box center [350, 172] width 181 height 16
select select "0"
click at [260, 164] on select "-- Not Assigned -- Item 1" at bounding box center [350, 172] width 181 height 16
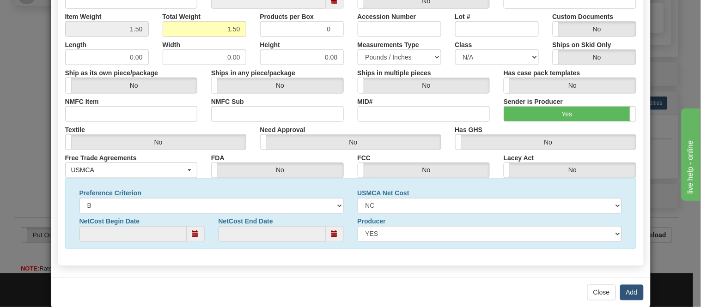
scroll to position [298, 0]
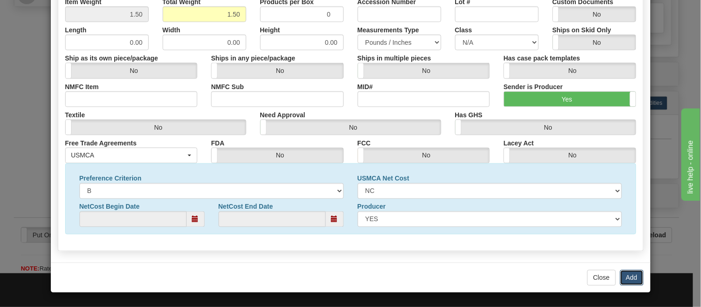
click at [623, 273] on button "Add" at bounding box center [632, 278] width 24 height 16
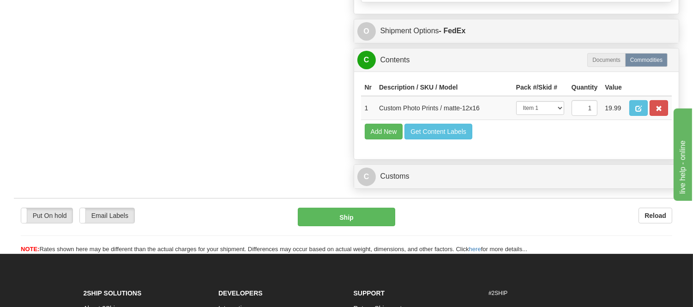
scroll to position [574, 0]
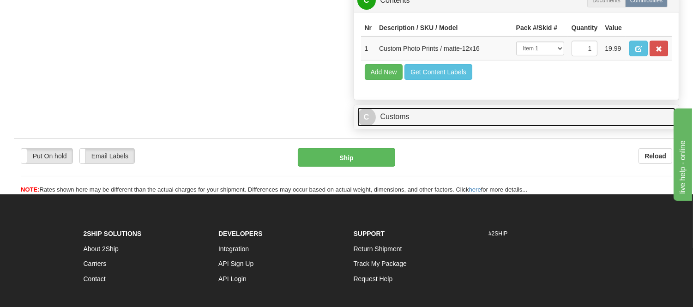
click at [452, 127] on link "C Customs" at bounding box center [516, 117] width 319 height 19
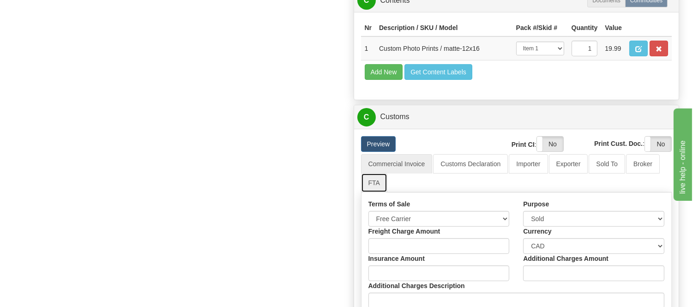
click at [377, 193] on link "FTA" at bounding box center [374, 182] width 26 height 19
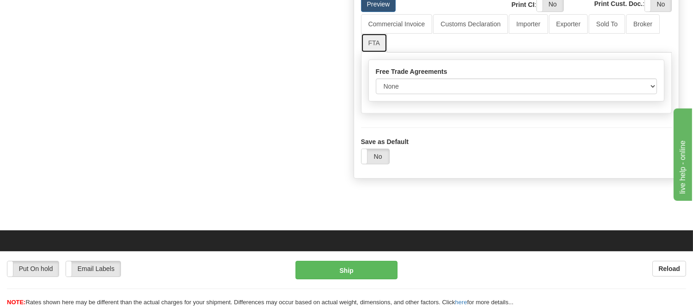
scroll to position [727, 0]
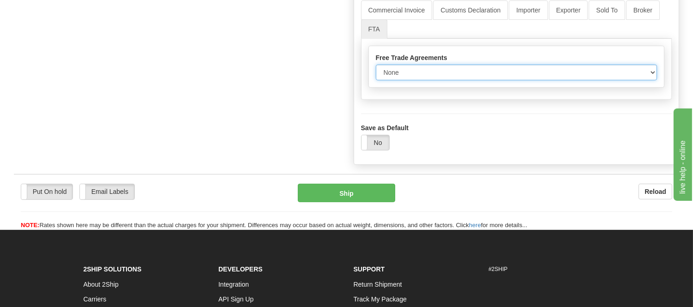
click at [453, 80] on select "None Other USMCA CETA CUKTCA" at bounding box center [517, 73] width 282 height 16
select select "1"
click at [376, 80] on select "None Other USMCA CETA CUKTCA" at bounding box center [517, 73] width 282 height 16
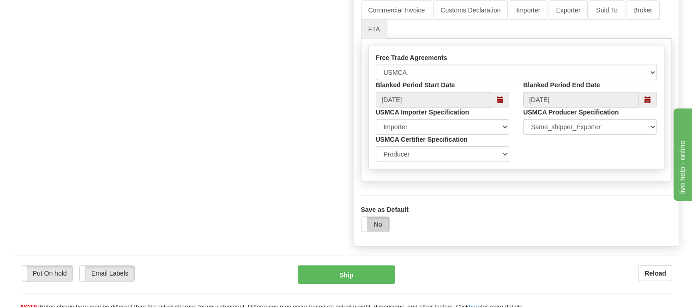
click at [375, 232] on label "No" at bounding box center [376, 224] width 28 height 15
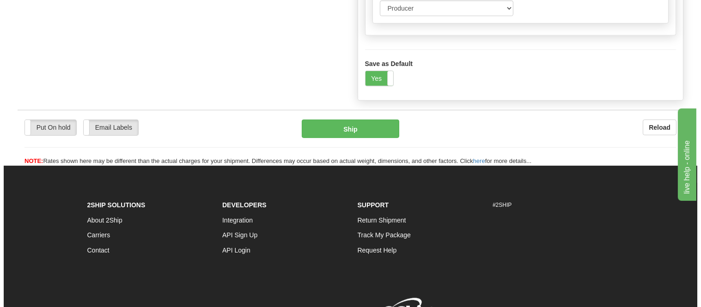
scroll to position [881, 0]
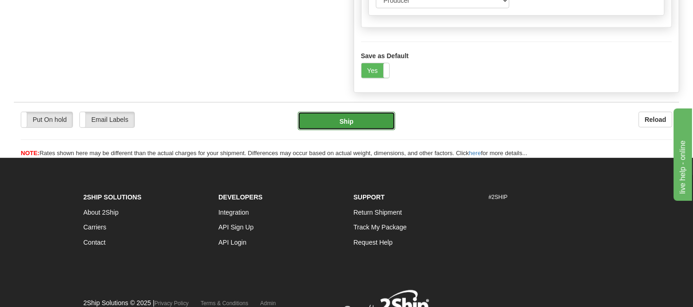
click at [374, 130] on button "Ship" at bounding box center [346, 121] width 97 height 18
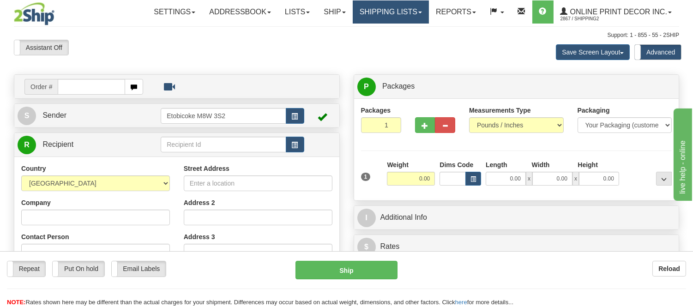
click at [380, 7] on link "Shipping lists" at bounding box center [391, 11] width 76 height 23
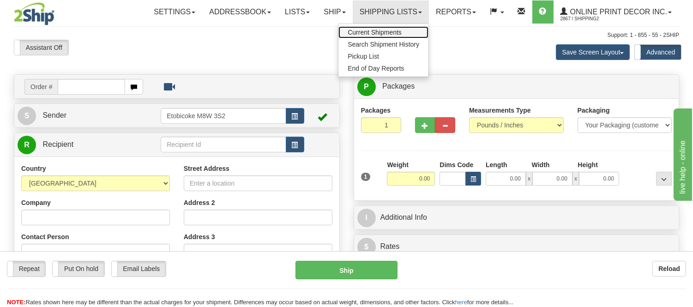
click at [375, 29] on span "Current Shipments" at bounding box center [375, 32] width 54 height 7
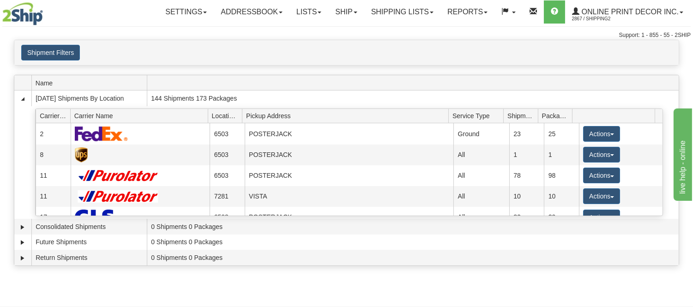
scroll to position [103, 0]
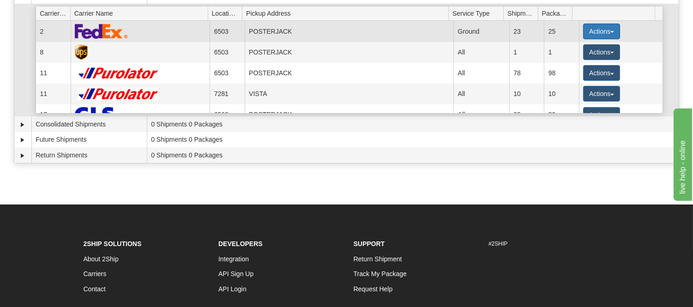
click at [602, 32] on button "Actions" at bounding box center [601, 32] width 37 height 16
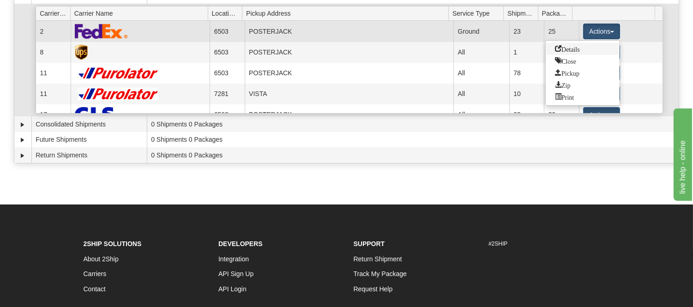
click at [575, 48] on span "Details" at bounding box center [567, 48] width 25 height 6
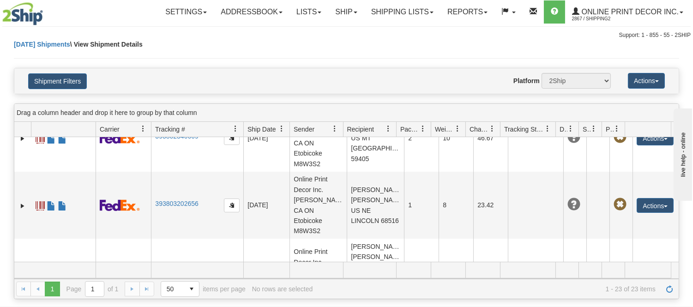
scroll to position [1245, 0]
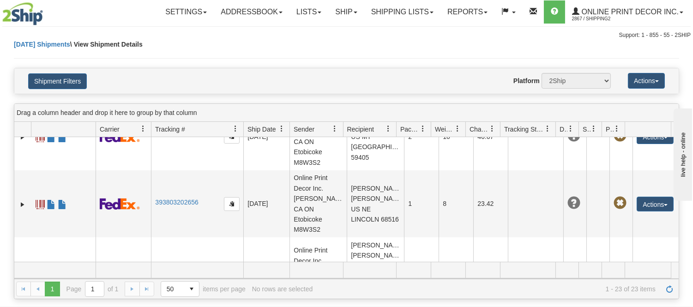
click at [345, 11] on link "Ship" at bounding box center [346, 11] width 36 height 23
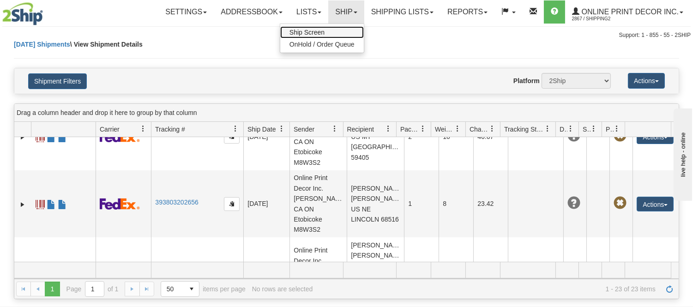
click at [324, 33] on link "Ship Screen" at bounding box center [322, 32] width 84 height 12
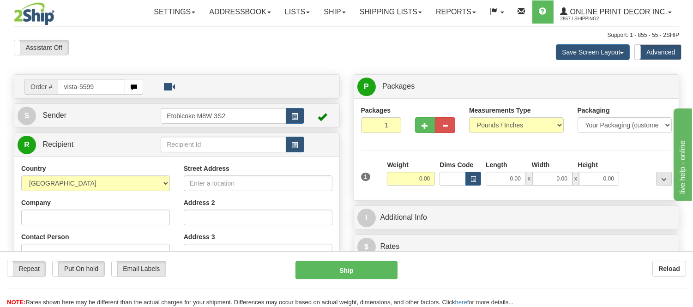
type input "vista-5599"
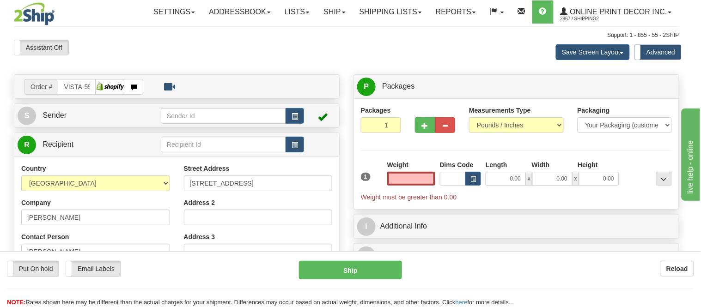
type input "ANCASTER"
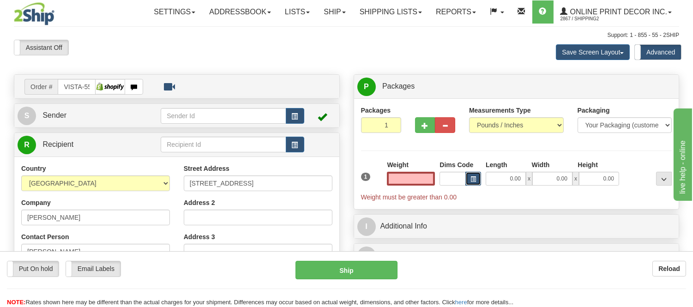
type input "0.00"
click at [475, 177] on span "button" at bounding box center [474, 179] width 6 height 5
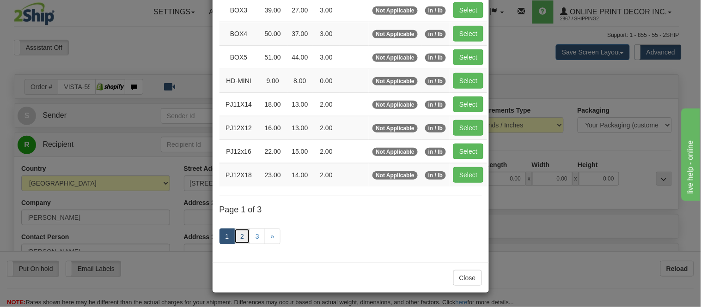
click at [237, 241] on link "2" at bounding box center [242, 237] width 16 height 16
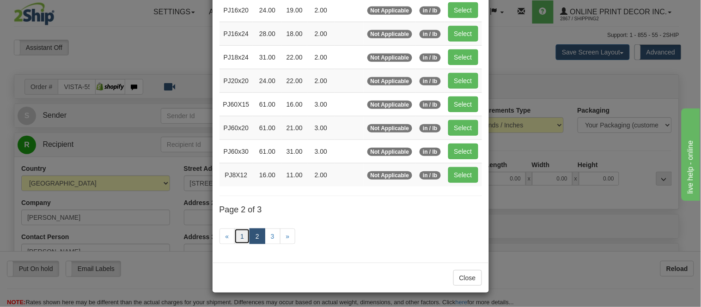
click at [237, 241] on link "1" at bounding box center [242, 237] width 16 height 16
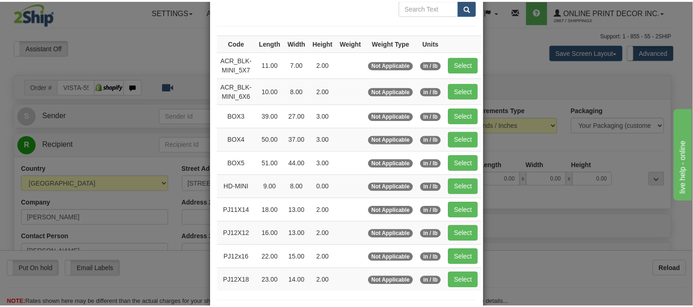
scroll to position [48, 0]
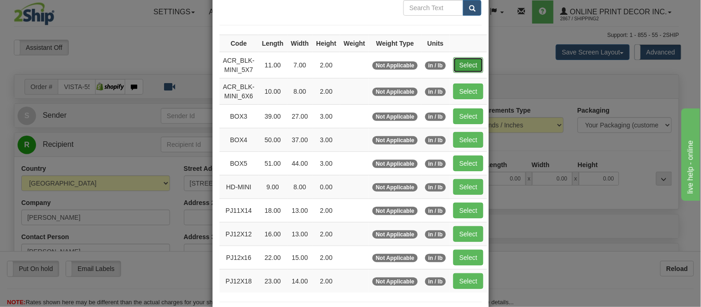
click at [472, 62] on button "Select" at bounding box center [468, 65] width 30 height 16
type input "ACR_BLK-MINI_5X7"
type input "11.00"
type input "7.00"
type input "2.00"
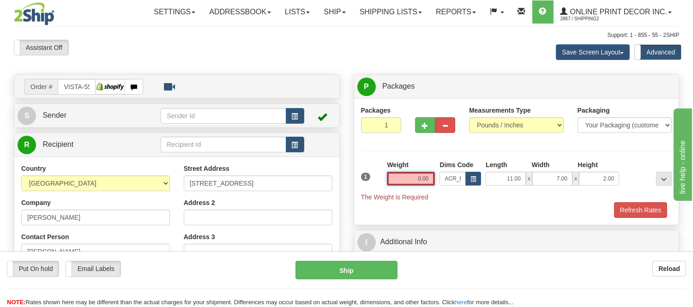
drag, startPoint x: 429, startPoint y: 176, endPoint x: 410, endPoint y: 190, distance: 23.2
click at [410, 190] on div "Weight 0.00" at bounding box center [411, 176] width 53 height 32
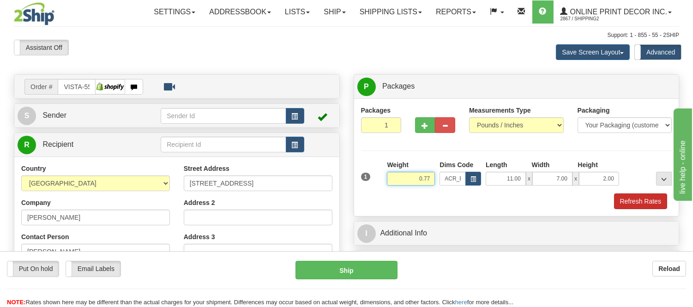
type input "0.77"
click at [641, 203] on button "Refresh Rates" at bounding box center [640, 202] width 53 height 16
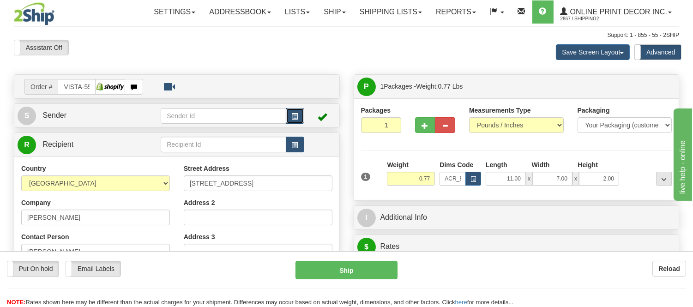
click at [301, 115] on button "button" at bounding box center [295, 116] width 18 height 16
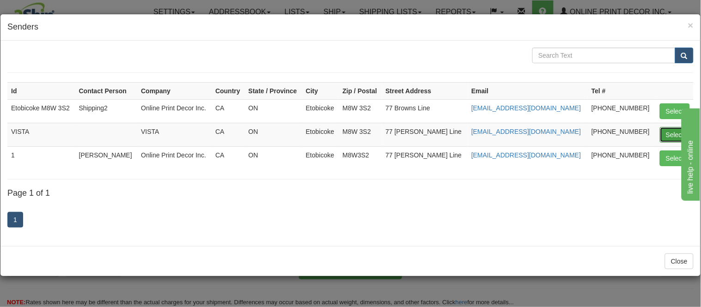
click at [678, 135] on button "Select" at bounding box center [674, 135] width 30 height 16
type input "VISTA"
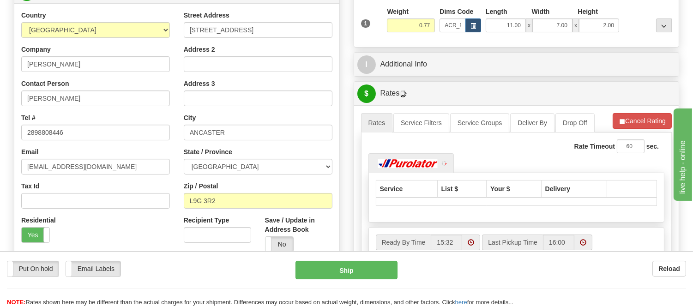
scroll to position [154, 0]
click at [633, 123] on button "Cancel Rating" at bounding box center [642, 121] width 59 height 16
click at [633, 123] on button "Refresh Rates" at bounding box center [642, 121] width 60 height 16
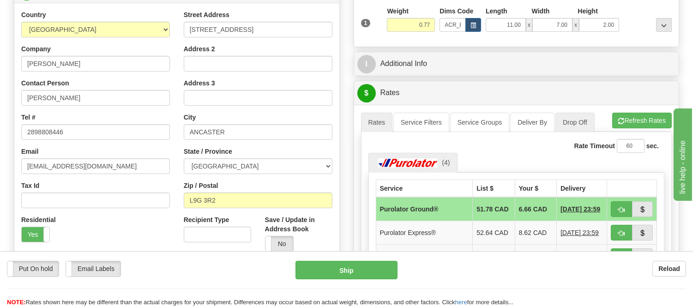
scroll to position [205, 0]
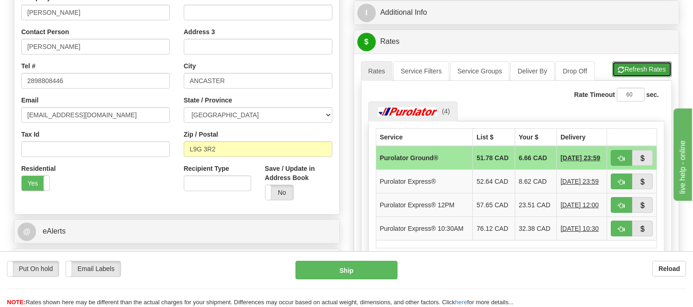
click at [639, 71] on button "Refresh Rates" at bounding box center [642, 69] width 60 height 16
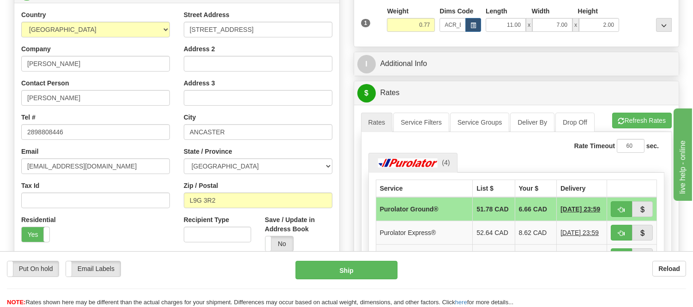
scroll to position [256, 0]
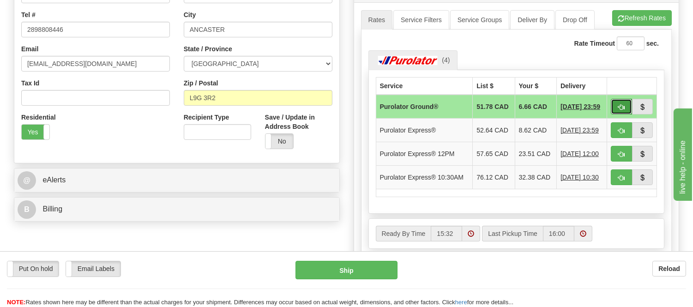
click at [613, 108] on button "button" at bounding box center [621, 107] width 21 height 16
type input "260"
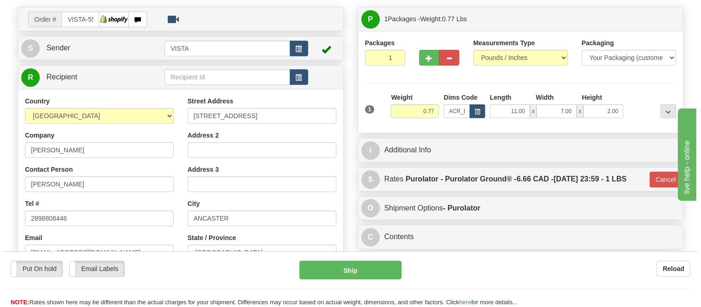
scroll to position [51, 0]
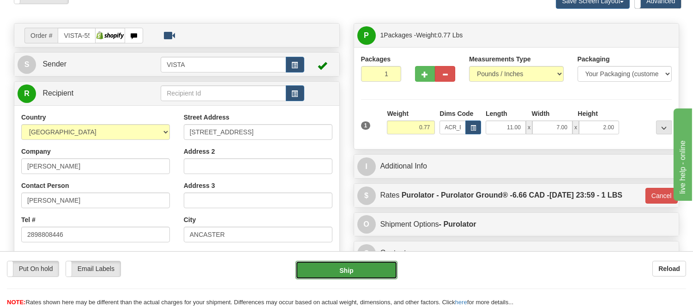
click at [357, 272] on button "Ship" at bounding box center [347, 270] width 102 height 18
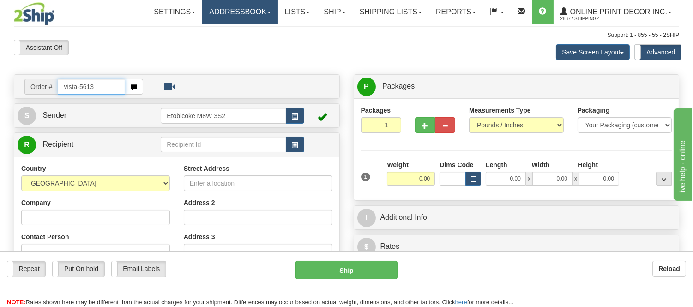
type input "vista-5613"
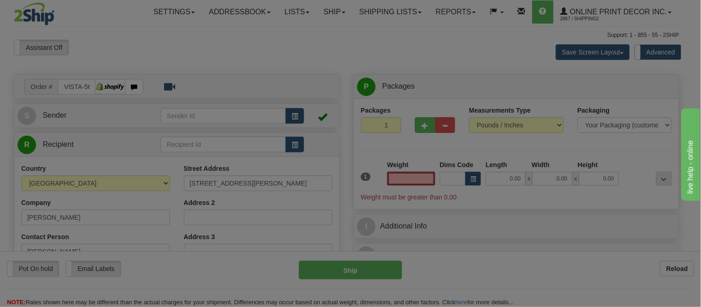
type input "[GEOGRAPHIC_DATA]"
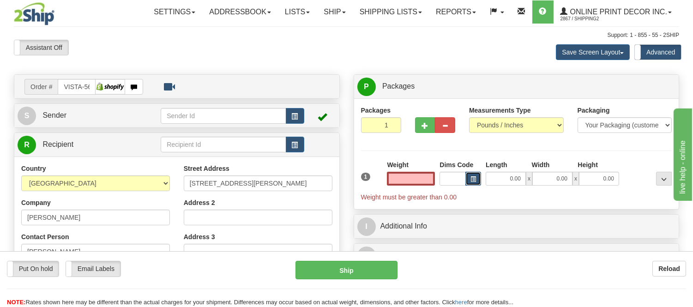
type input "0.00"
click at [479, 177] on button "button" at bounding box center [474, 179] width 16 height 14
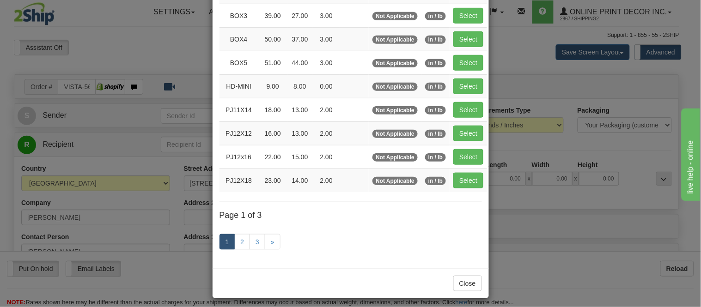
scroll to position [154, 0]
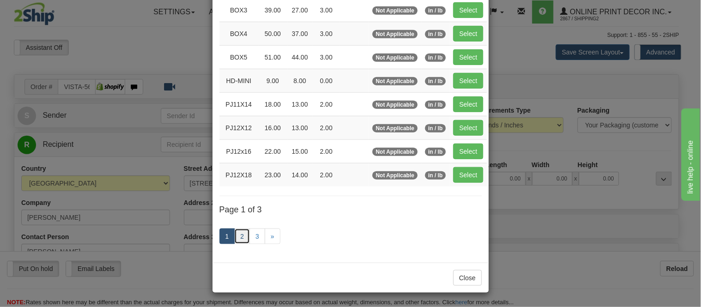
click at [242, 235] on link "2" at bounding box center [242, 237] width 16 height 16
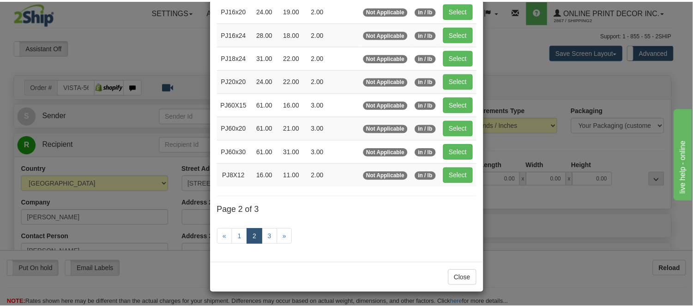
scroll to position [150, 0]
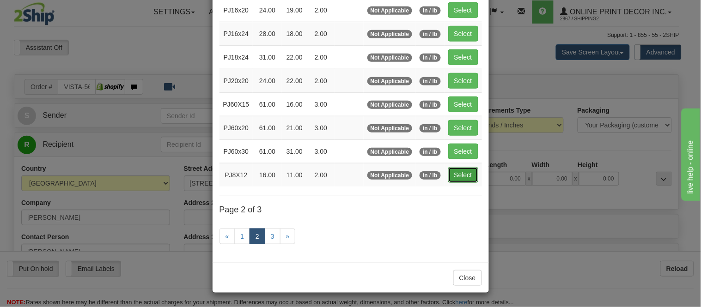
click at [455, 171] on button "Select" at bounding box center [463, 175] width 30 height 16
type input "PJ8X12"
type input "16.00"
type input "11.00"
type input "2.00"
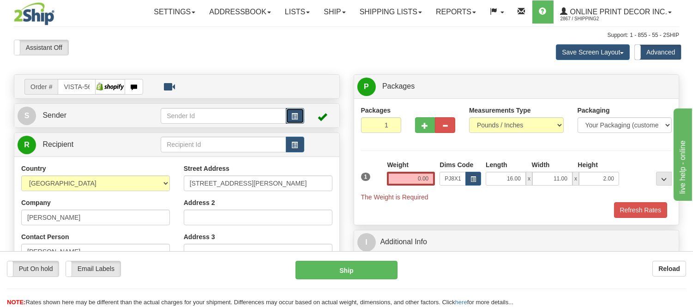
click at [292, 116] on span "button" at bounding box center [295, 117] width 6 height 6
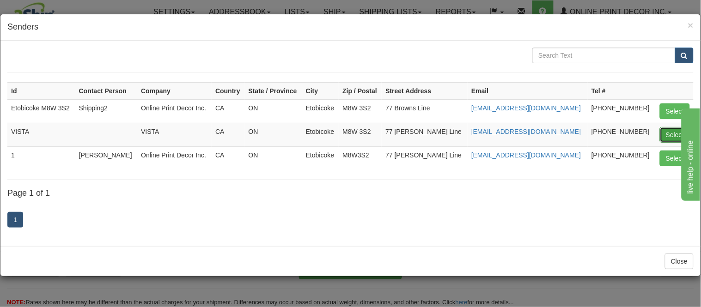
click at [672, 133] on button "Select" at bounding box center [674, 135] width 30 height 16
type input "VISTA"
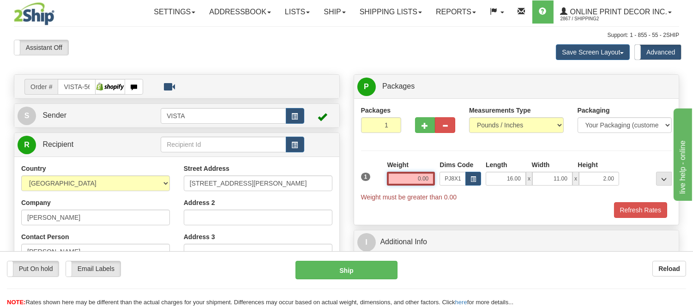
drag, startPoint x: 430, startPoint y: 180, endPoint x: 363, endPoint y: 188, distance: 67.9
click at [363, 188] on div "1 Weight 0.00 Dims Code x x" at bounding box center [517, 181] width 316 height 42
type input "1"
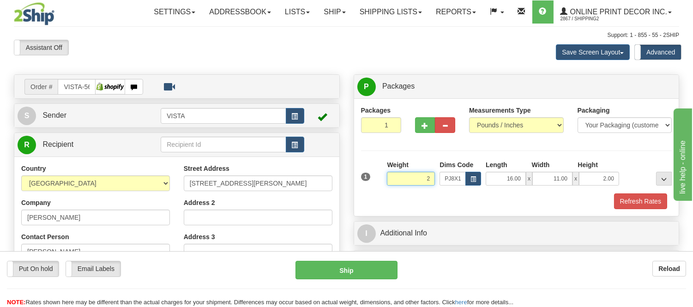
click button "Delete" at bounding box center [0, 0] width 0 height 0
type input "2.00"
click at [629, 200] on button "Refresh Rates" at bounding box center [640, 202] width 53 height 16
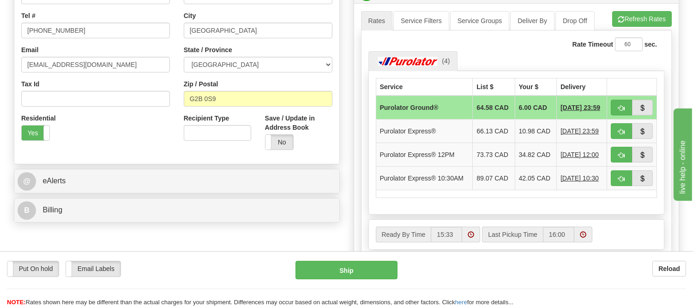
scroll to position [256, 0]
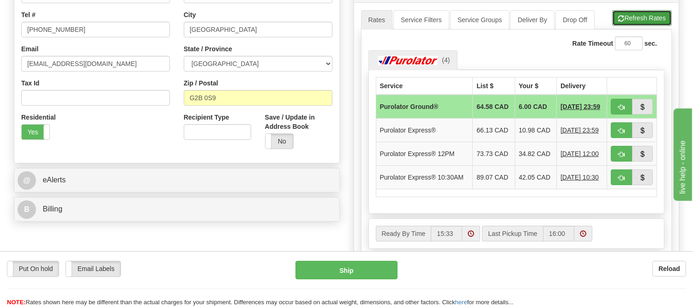
click at [641, 21] on button "Refresh Rates" at bounding box center [642, 18] width 60 height 16
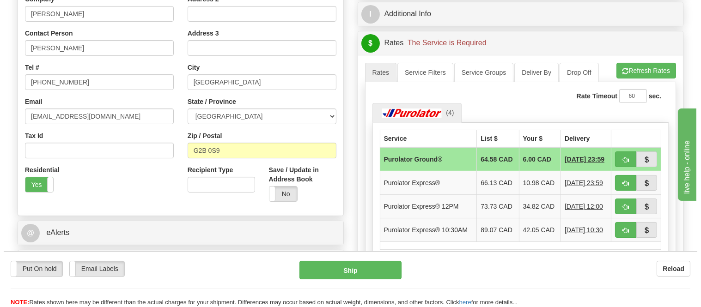
scroll to position [205, 0]
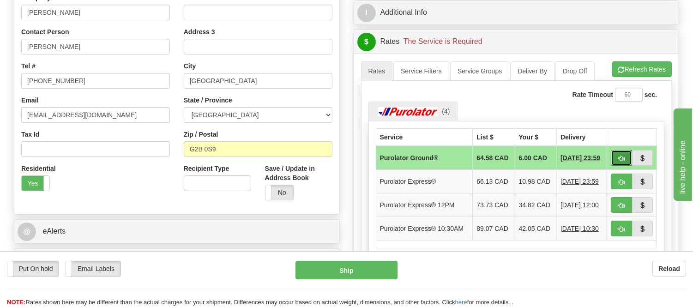
click at [618, 156] on span "button" at bounding box center [621, 159] width 6 height 6
type input "260"
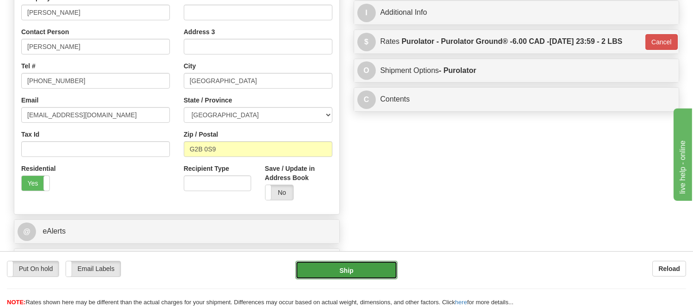
click at [357, 265] on button "Ship" at bounding box center [347, 270] width 102 height 18
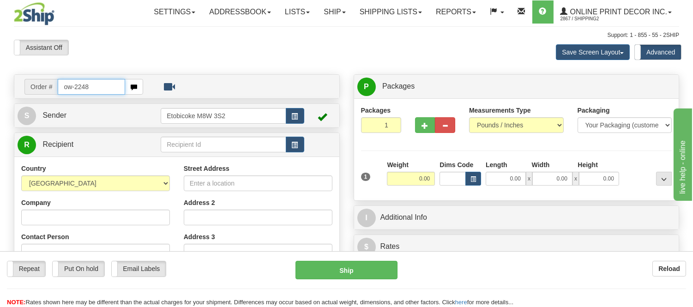
type input "ow-2248"
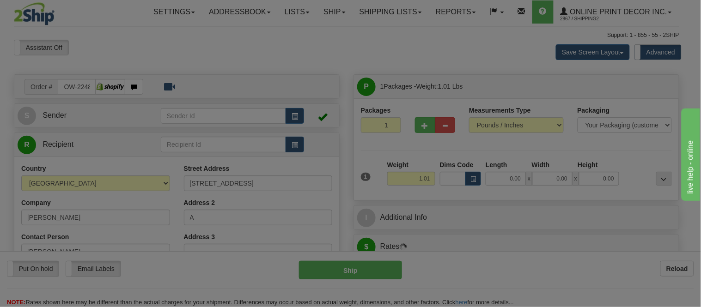
type input "[GEOGRAPHIC_DATA]"
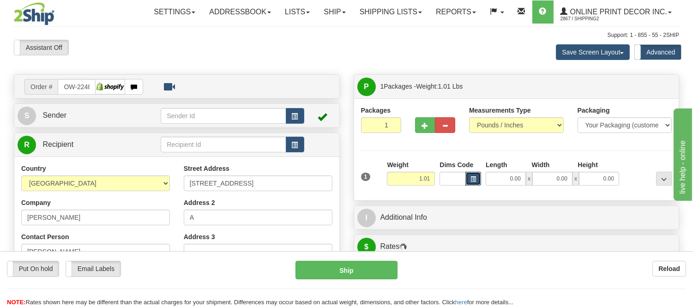
click at [469, 177] on button "button" at bounding box center [474, 179] width 16 height 14
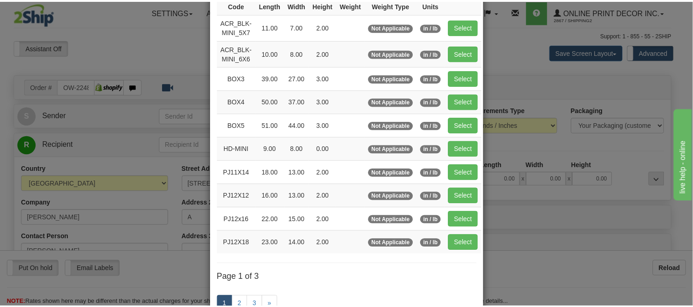
scroll to position [103, 0]
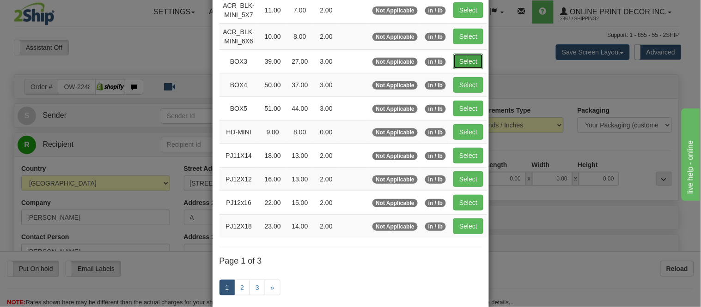
click at [459, 57] on button "Select" at bounding box center [468, 62] width 30 height 16
type input "BOX3"
type input "39.00"
type input "27.00"
type input "3.00"
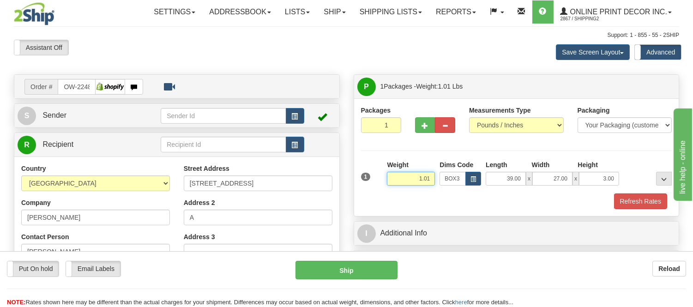
drag, startPoint x: 433, startPoint y: 178, endPoint x: 388, endPoint y: 190, distance: 46.4
click at [388, 190] on div "Weight 1.01" at bounding box center [411, 176] width 53 height 32
type input "7.98"
click at [635, 200] on button "Refresh Rates" at bounding box center [640, 202] width 53 height 16
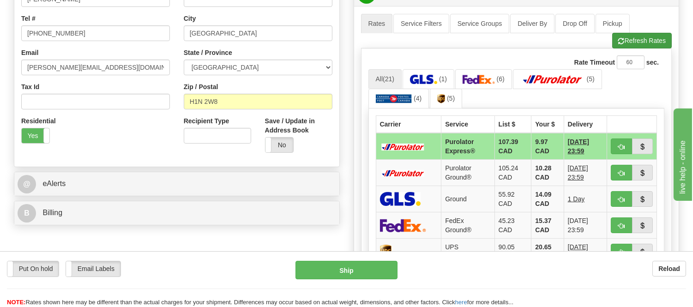
scroll to position [256, 0]
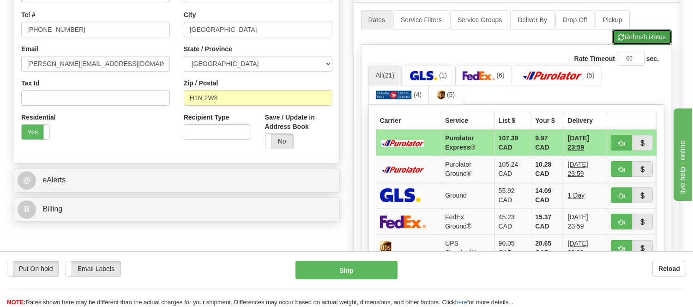
click at [643, 42] on button "Refresh Rates" at bounding box center [642, 37] width 60 height 16
click at [626, 169] on button "button" at bounding box center [621, 169] width 21 height 16
type input "260"
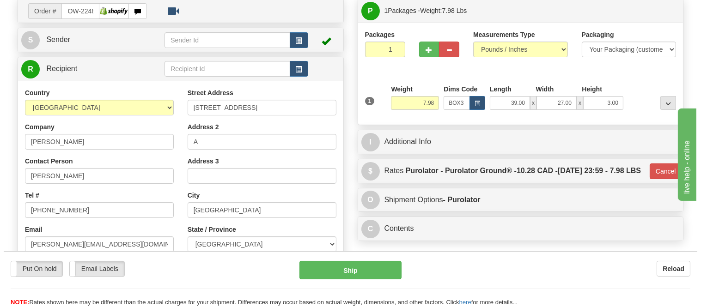
scroll to position [51, 0]
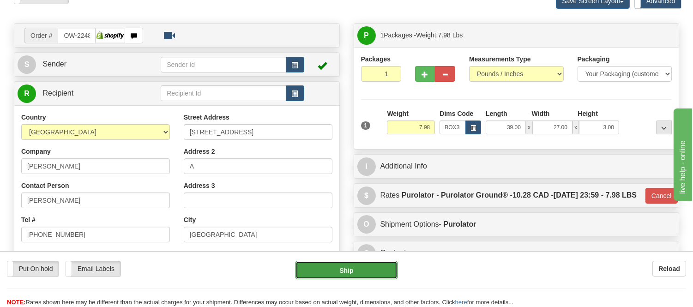
click at [375, 263] on button "Ship" at bounding box center [347, 270] width 102 height 18
